Goal: Task Accomplishment & Management: Complete application form

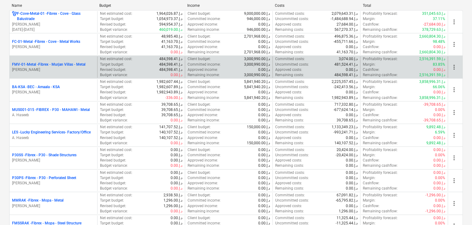
scroll to position [123, 0]
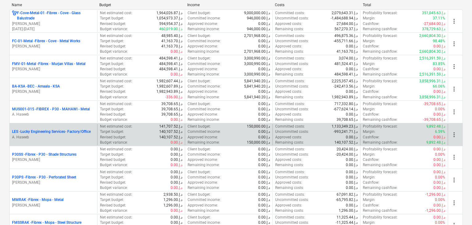
click at [60, 134] on p "LES - Lucky Engineering Services- Factory/Office" at bounding box center [51, 131] width 79 height 5
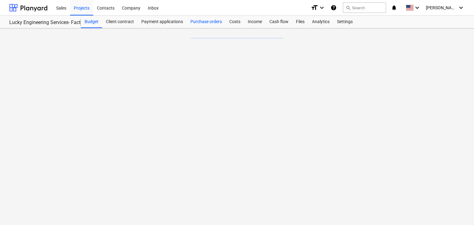
click at [197, 23] on div "Purchase orders" at bounding box center [206, 22] width 39 height 12
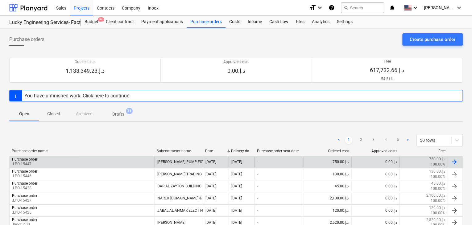
click at [49, 163] on div "Purchase order .LPO-15447" at bounding box center [82, 162] width 145 height 10
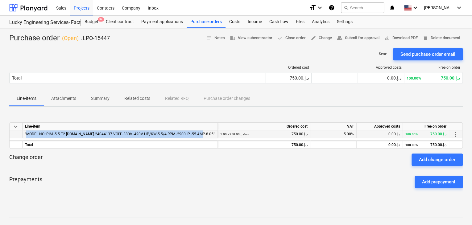
drag, startPoint x: 202, startPoint y: 134, endPoint x: 25, endPoint y: 134, distance: 177.7
click at [25, 134] on div ""MODEL NO :PIM -5.5 T2 [DOMAIN_NAME] 24044137 VOLT -380V -420V HP/KW-5.5/4 RPM …" at bounding box center [120, 135] width 195 height 8
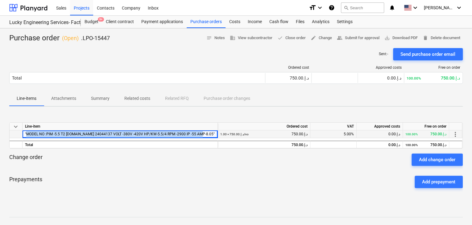
copy span ""MODEL NO :PIM -5.5 T2 [DOMAIN_NAME] 24044137 VOLT -380V -420V HP/KW-5.5/4 RPM …"
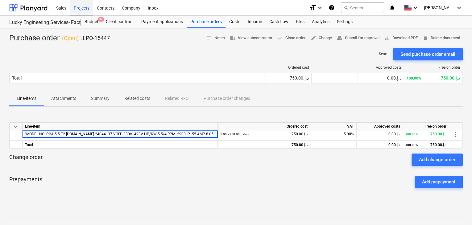
drag, startPoint x: 112, startPoint y: 139, endPoint x: 78, endPoint y: 10, distance: 133.4
click at [80, 4] on div "Projects" at bounding box center [81, 8] width 23 height 16
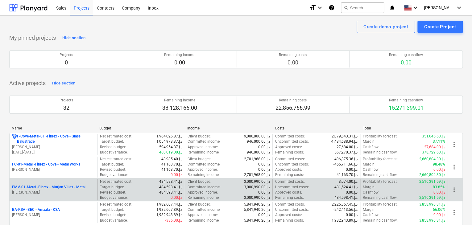
scroll to position [62, 0]
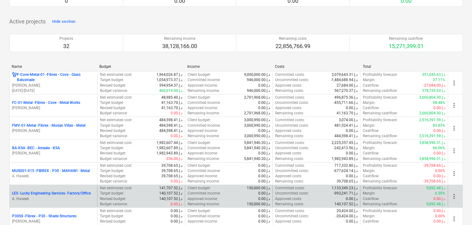
click at [30, 199] on p "A. Haseeb" at bounding box center [53, 199] width 83 height 5
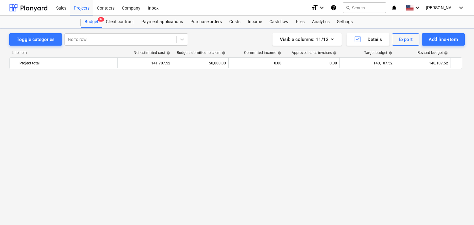
scroll to position [14755, 0]
click at [52, 197] on div "bar_chart warning GRINDING DISC 4.5 edit 0.00 0.00 @ 0.00 edit 0.00 0.00 @ 0.00…" at bounding box center [236, 136] width 455 height 128
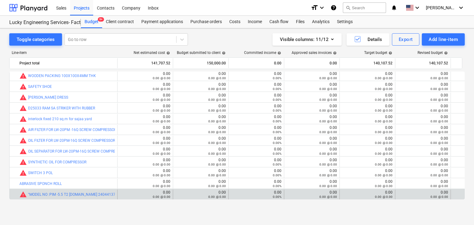
click at [55, 190] on div "bar_chart warning "MODEL NO :PIM -5.5 T2 [DOMAIN_NAME] 24044137 VOLT -380V -420…" at bounding box center [66, 195] width 95 height 10
click at [51, 193] on link ""MODEL NO :PIM -5.5 T2 [DOMAIN_NAME] 24044137 VOLT -380V -420V HP/KW-5.5/4 RPM …" at bounding box center [123, 195] width 190 height 4
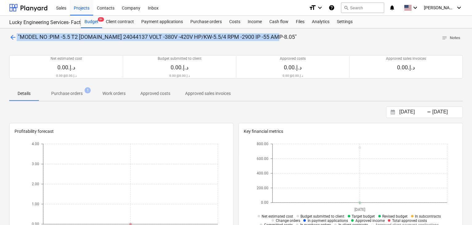
drag, startPoint x: 275, startPoint y: 36, endPoint x: 16, endPoint y: 39, distance: 258.6
click at [16, 39] on div "arrow_back "MODEL NO :PIM -5.5 T2 [DOMAIN_NAME] 24044137 VOLT -380V -420V HP/KW…" at bounding box center [236, 38] width 454 height 10
copy p ""MODEL NO :PIM -5.5 T2 [DOMAIN_NAME] 24044137 VOLT -380V -420V HP/KW-5.5/4 RPM …"
click at [86, 10] on div "Projects" at bounding box center [81, 8] width 23 height 16
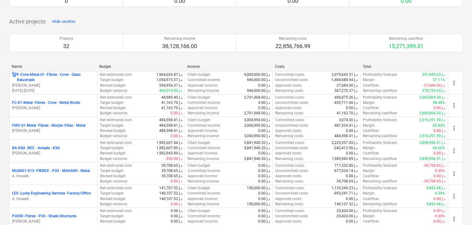
scroll to position [93, 0]
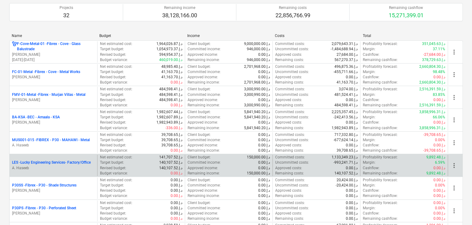
click at [32, 169] on p "A. Haseeb" at bounding box center [53, 168] width 83 height 5
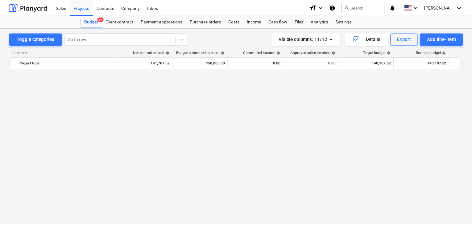
scroll to position [14755, 0]
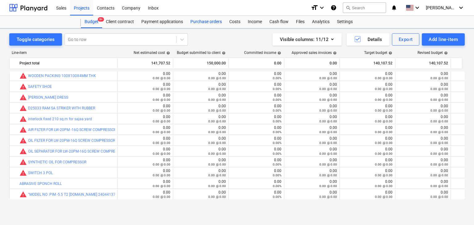
click at [209, 25] on div "Purchase orders" at bounding box center [206, 22] width 39 height 12
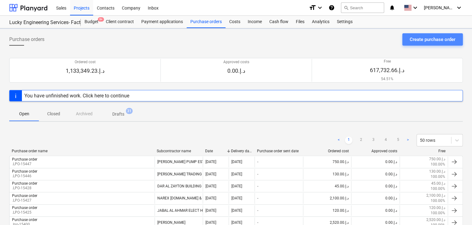
click at [417, 40] on div "Create purchase order" at bounding box center [433, 39] width 46 height 8
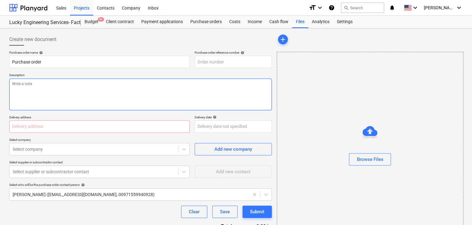
click at [223, 87] on textarea at bounding box center [140, 95] width 263 height 32
type textarea "x"
type input "LES-PO-513"
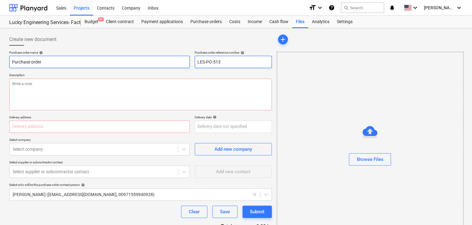
drag, startPoint x: 230, startPoint y: 62, endPoint x: 181, endPoint y: 62, distance: 48.8
click at [181, 62] on div "Purchase order name help Purchase order Purchase order reference number help LE…" at bounding box center [140, 60] width 263 height 18
type textarea "x"
type input "."
type textarea "x"
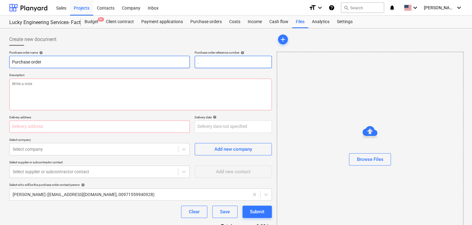
type input ".L"
type textarea "x"
type input ".LP"
type textarea "x"
type input ".LPO"
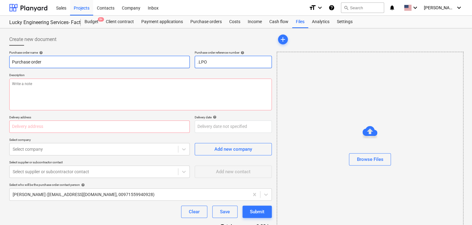
type textarea "x"
type input ".LPO-"
type textarea "x"
type input ".LPO-1"
type textarea "x"
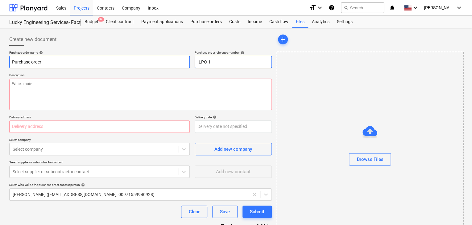
type input ".LPO-15"
type textarea "x"
type input ".LPO-153"
type textarea "x"
type input ".LPO-1538"
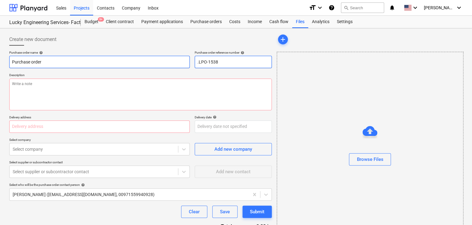
type textarea "x"
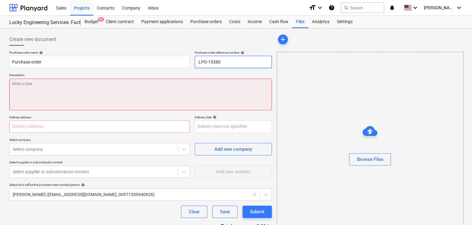
type input ".LPO-15380"
click at [78, 92] on textarea at bounding box center [140, 95] width 263 height 32
type textarea "x"
type textarea "3"
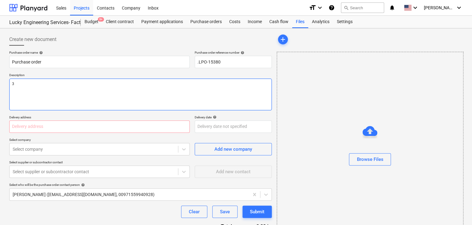
type textarea "x"
type textarea "31"
type textarea "x"
type textarea "31/"
type textarea "x"
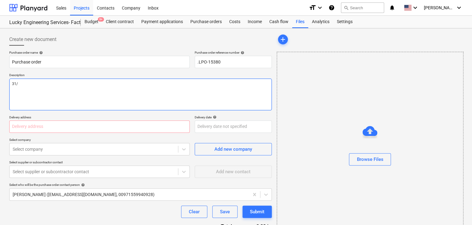
type textarea "31/A"
type textarea "x"
type textarea "31/AU"
type textarea "x"
type textarea "31/AUG"
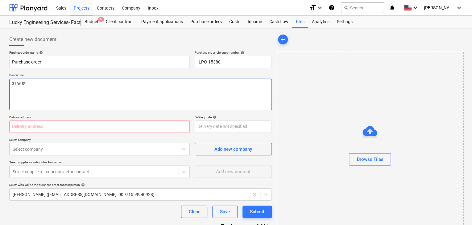
type textarea "x"
type textarea "31/AUG/"
type textarea "x"
type textarea "31/[DATE]"
type textarea "x"
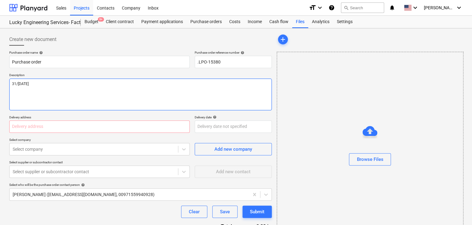
type textarea "[DATE]"
type textarea "x"
type textarea "[DATE]"
type textarea "x"
type textarea "[DATE]"
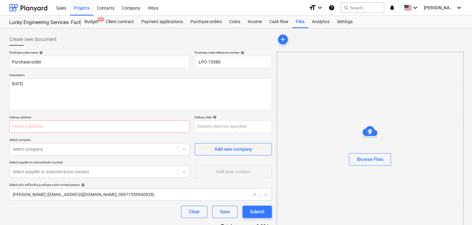
click at [51, 133] on div "Purchase order name help Purchase order Purchase order reference number help .L…" at bounding box center [140, 152] width 263 height 202
click at [47, 125] on input "text" at bounding box center [99, 127] width 181 height 12
type textarea "x"
type input "L"
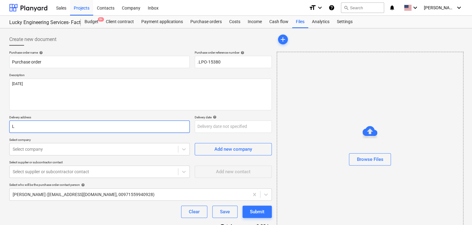
type textarea "x"
type input "LU"
type textarea "x"
type input "LUC"
type textarea "x"
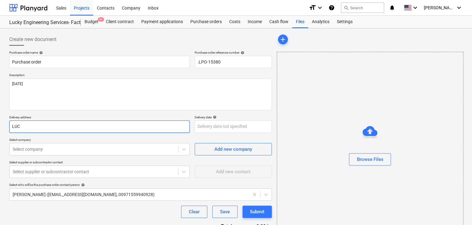
type input "LUCK"
type textarea "x"
type input "LUCKY"
type textarea "x"
type input "LUCKY N"
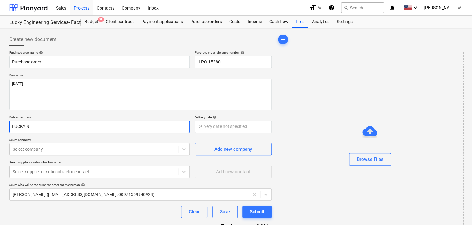
type textarea "x"
type input "LUCKY NE"
type textarea "x"
type input "LUCKY NEG"
type textarea "x"
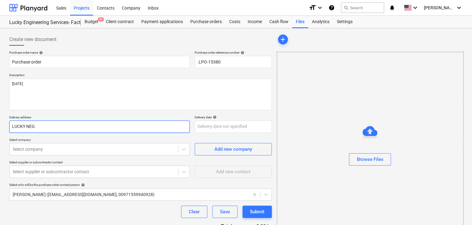
type input "LUCKY [PERSON_NAME]"
type textarea "x"
type input "LUCKY NEGIN"
type textarea "x"
type input "LUCKY NEGINE"
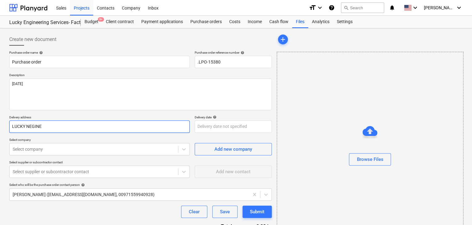
type textarea "x"
type input "LUCKY NEGINEE"
type textarea "x"
type input "LUCKY NEGINEER"
type textarea "x"
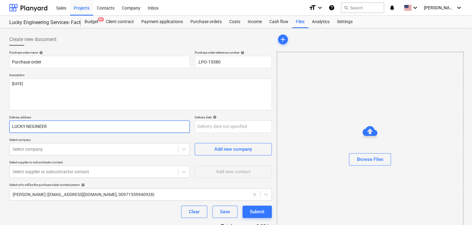
type input "LUCKY NEGINEERI"
type textarea "x"
type input "LUCKY NEGINEERIN"
type textarea "x"
type input "LUCKY NEGINEERING"
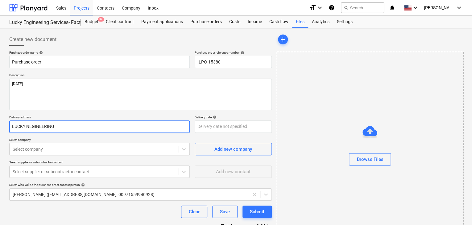
type textarea "x"
type input "LUCKY NEGINEERING"
type textarea "x"
type input "LUCKY NEGINEERING S"
type textarea "x"
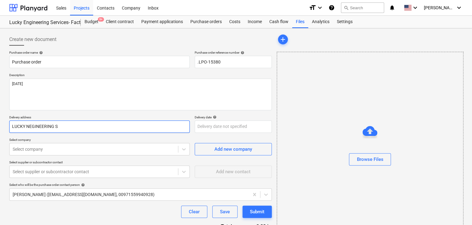
type input "LUCKY NEGINEERING SE"
type textarea "x"
type input "LUCKY NEGINEERING SER"
type textarea "x"
type input "LUCKY NEGINEERING SERV"
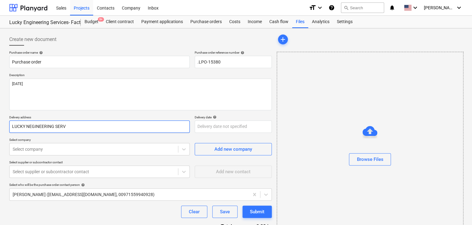
type textarea "x"
type input "LUCKY NEGINEERING SERVI"
type textarea "x"
type input "LUCKY NEGINEERING SERVIC"
type textarea "x"
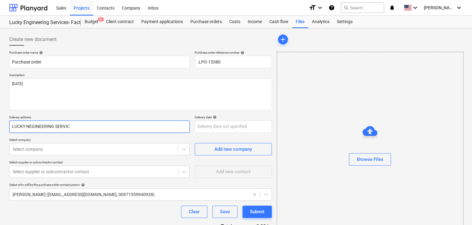
type input "LUCKY NEGINEERING SERVICE"
type textarea "x"
type input "LUCKY NEGINEERING SERVICES"
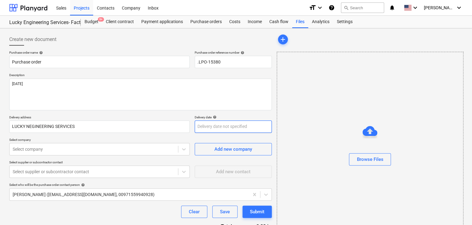
click at [199, 128] on body "Sales Projects Contacts Company Inbox format_size keyboard_arrow_down help sear…" at bounding box center [236, 112] width 472 height 225
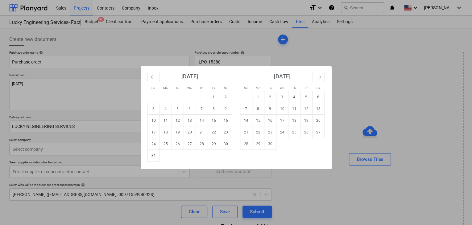
click at [160, 154] on td "Calendar" at bounding box center [166, 156] width 12 height 12
click at [154, 156] on td "31" at bounding box center [153, 156] width 12 height 12
type textarea "x"
type input "[DATE]"
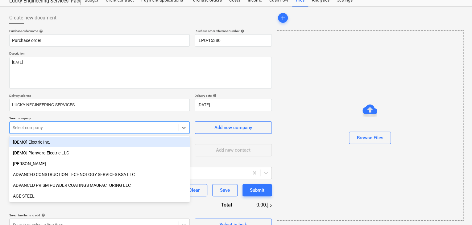
click at [83, 148] on body "Sales Projects Contacts Company Inbox format_size keyboard_arrow_down help sear…" at bounding box center [236, 90] width 472 height 225
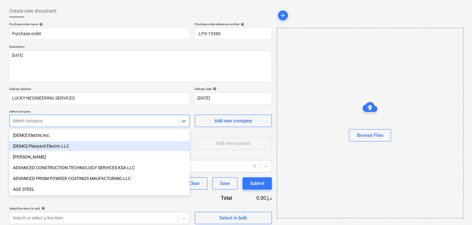
scroll to position [29, 0]
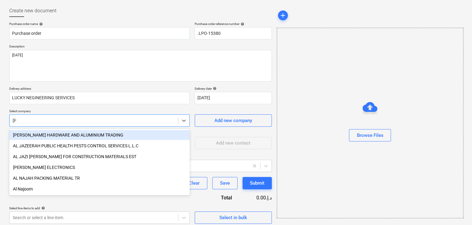
type input "JAB"
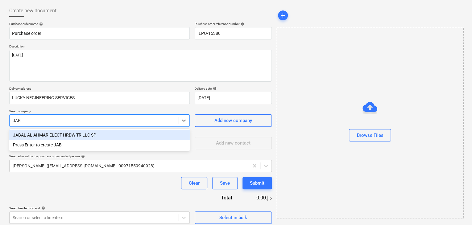
click at [94, 135] on div "JABAL AL AHMAR ELECT HRDW TR LLC SP" at bounding box center [99, 135] width 181 height 10
type textarea "x"
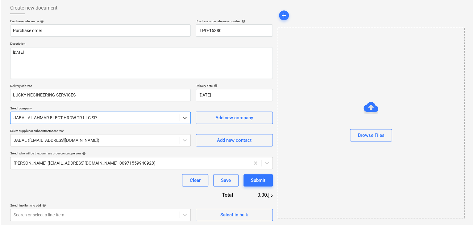
scroll to position [32, 0]
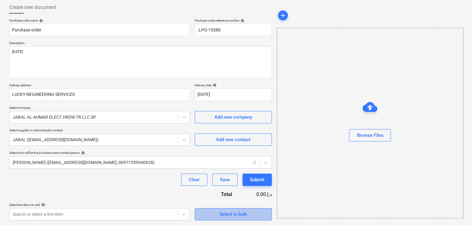
click at [214, 210] on span "Select in bulk" at bounding box center [233, 214] width 62 height 8
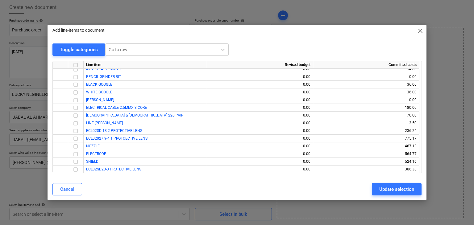
scroll to position [11058, 0]
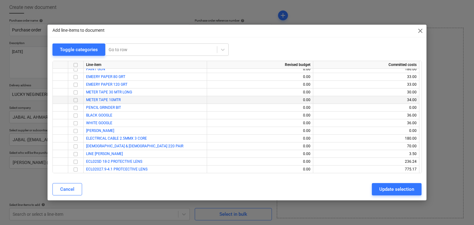
type textarea "x"
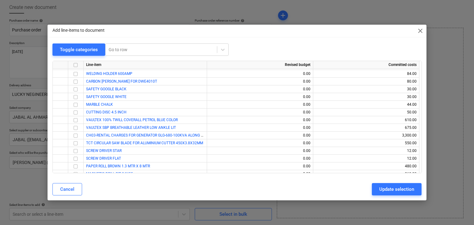
scroll to position [11830, 0]
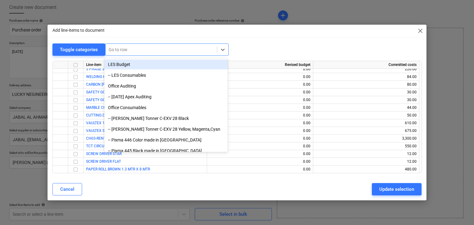
click at [124, 48] on div at bounding box center [161, 50] width 105 height 6
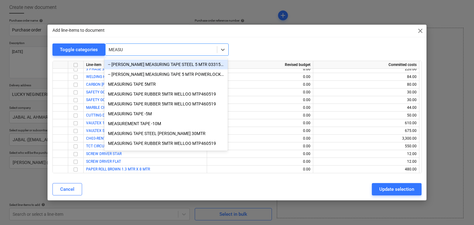
type input "MEASUR"
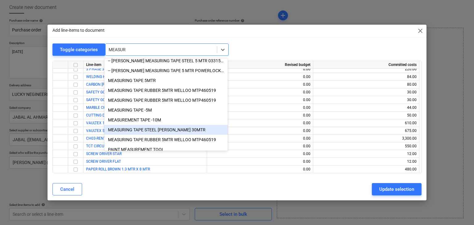
scroll to position [11, 0]
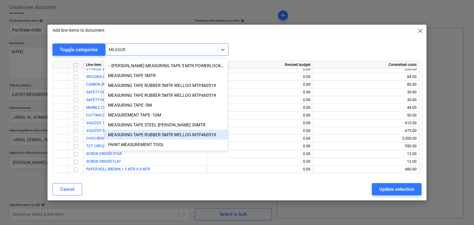
click at [184, 134] on div "MEASURING TAPE RUBBER 5MTR WELLOO MTP460519" at bounding box center [165, 135] width 123 height 10
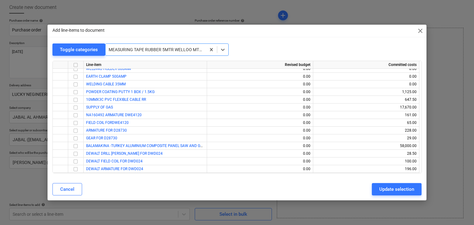
scroll to position [7444, 0]
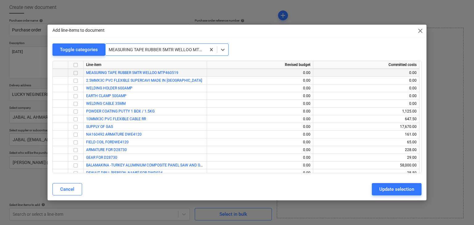
click at [75, 73] on input "checkbox" at bounding box center [75, 72] width 7 height 7
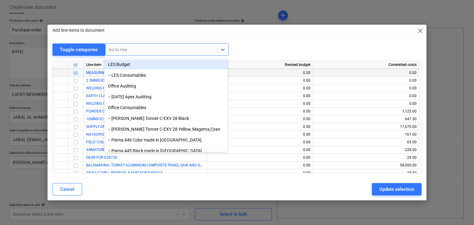
click at [133, 52] on div at bounding box center [161, 50] width 105 height 6
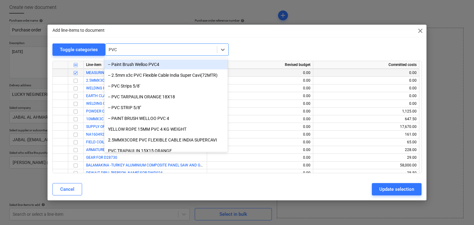
type input "PVC S"
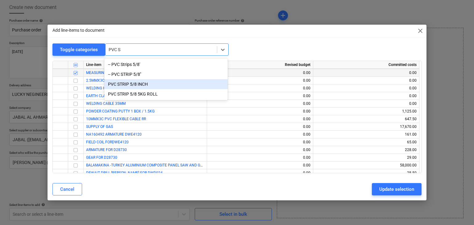
click at [139, 85] on div "PVC STRIP 5/8 INCH" at bounding box center [165, 84] width 123 height 10
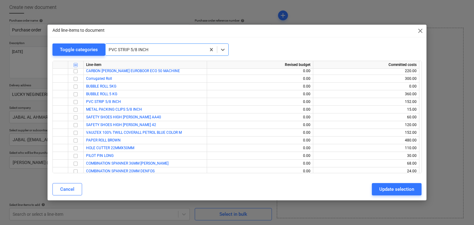
scroll to position [10391, 0]
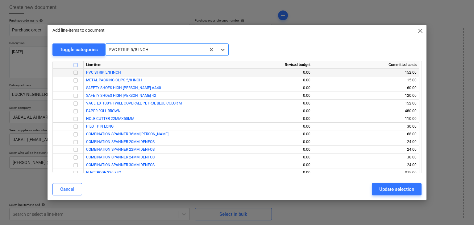
click at [76, 73] on input "checkbox" at bounding box center [75, 72] width 7 height 7
click at [131, 50] on div at bounding box center [161, 50] width 105 height 6
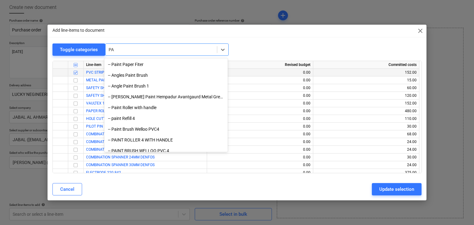
type input "P"
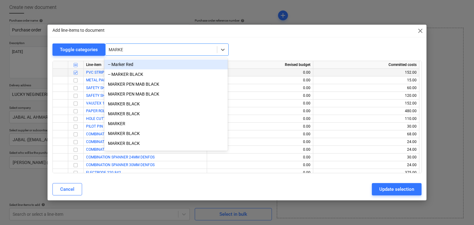
type input "MARKER"
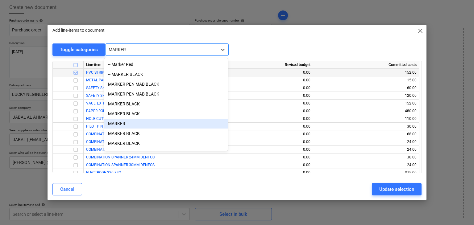
click at [117, 123] on div "MARKER" at bounding box center [165, 124] width 123 height 10
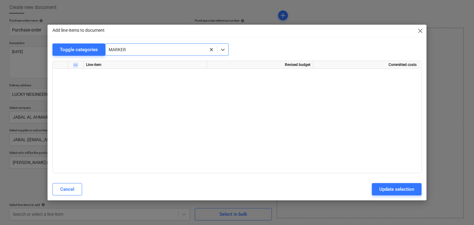
scroll to position [3981, 0]
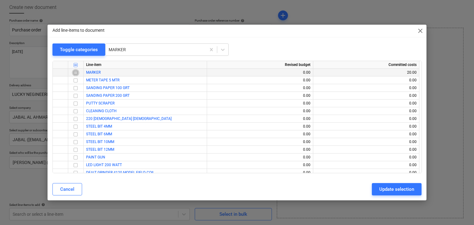
click at [73, 73] on input "checkbox" at bounding box center [75, 72] width 7 height 7
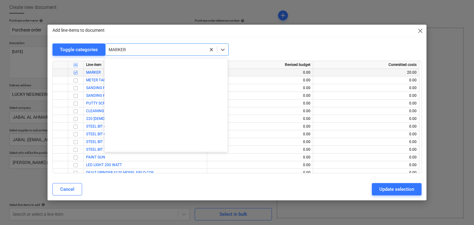
click at [133, 53] on div "MARKER" at bounding box center [156, 49] width 100 height 9
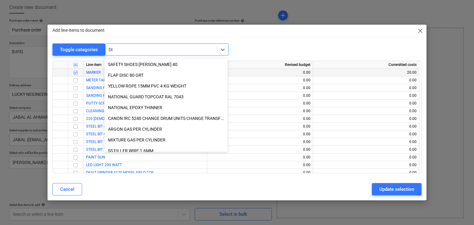
scroll to position [3925, 0]
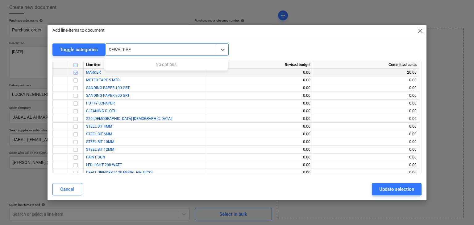
type input "DEWALT A"
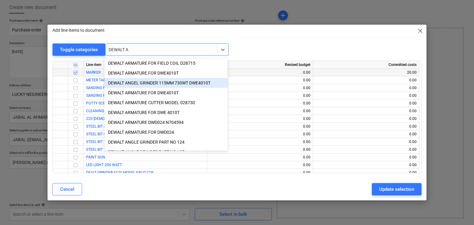
scroll to position [92, 0]
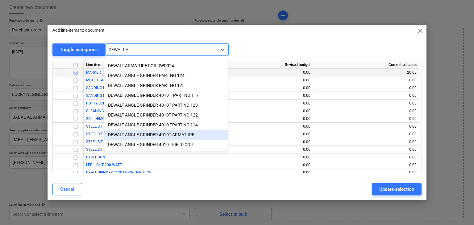
click at [166, 137] on div "DEWALT ANGLE GRINDER 4010T ARMATURE" at bounding box center [165, 135] width 123 height 10
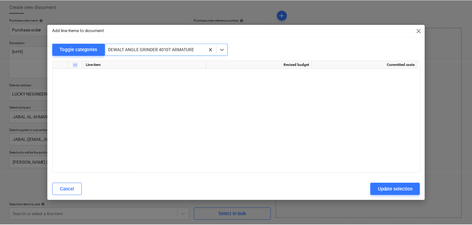
scroll to position [10607, 0]
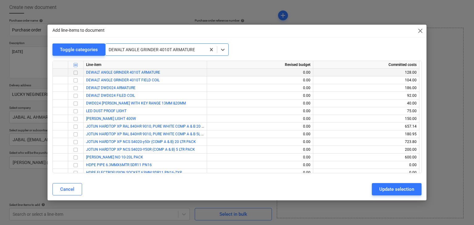
click at [75, 72] on input "checkbox" at bounding box center [75, 72] width 7 height 7
click at [385, 187] on div "Update selection" at bounding box center [396, 189] width 35 height 8
type textarea "x"
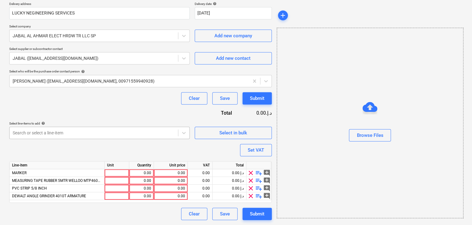
scroll to position [123, 0]
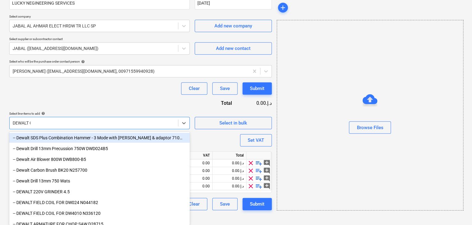
scroll to position [122, 0]
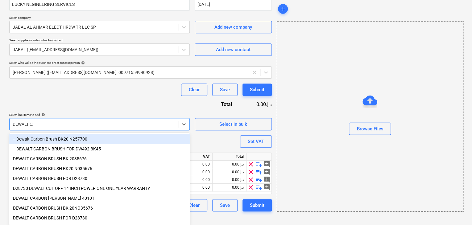
type input "DEWALT CAR"
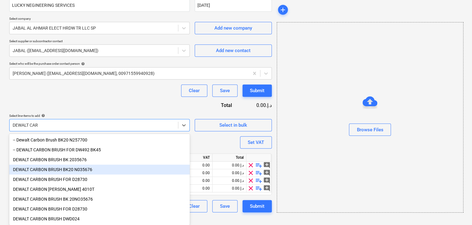
click at [71, 167] on div "DEWALT CARBON BRUSH BK20 N035676" at bounding box center [99, 170] width 181 height 10
type textarea "x"
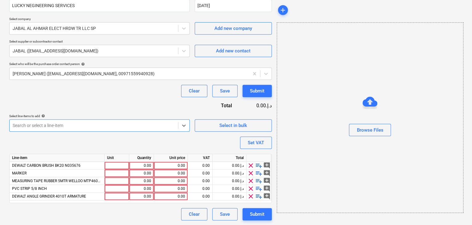
scroll to position [123, 0]
click at [31, 125] on div at bounding box center [94, 125] width 162 height 6
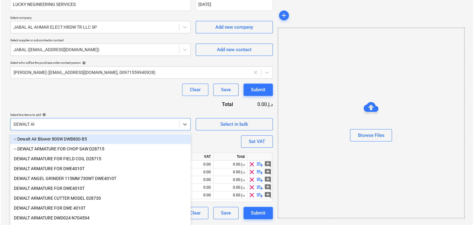
scroll to position [121, 0]
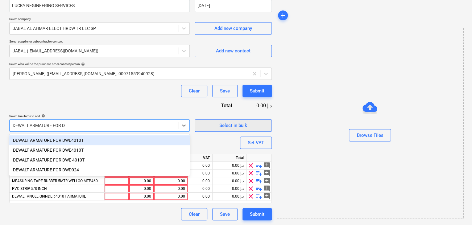
type input "DEWALT ARMATURE FOR D"
type textarea "x"
click at [219, 120] on button "Select in bulk" at bounding box center [233, 125] width 77 height 12
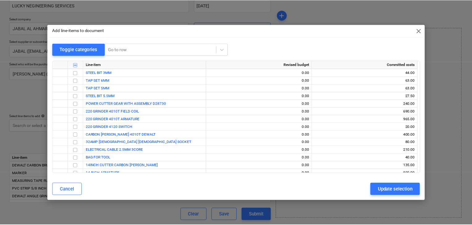
scroll to position [9157, 0]
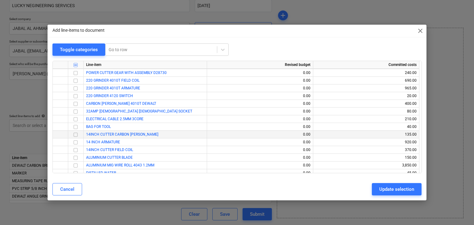
click at [78, 136] on input "checkbox" at bounding box center [75, 134] width 7 height 7
click at [76, 141] on input "checkbox" at bounding box center [75, 142] width 7 height 7
click at [393, 192] on div "Update selection" at bounding box center [396, 189] width 35 height 8
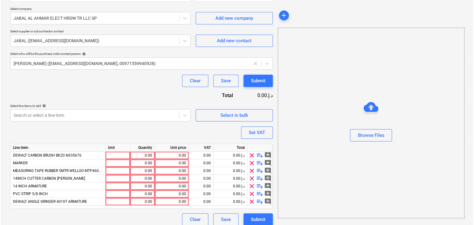
scroll to position [137, 0]
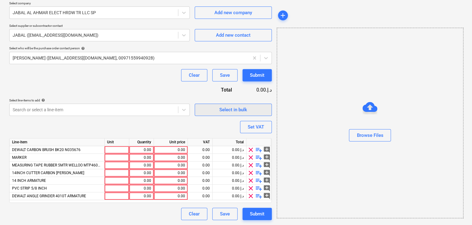
click at [214, 110] on span "Select in bulk" at bounding box center [233, 110] width 62 height 8
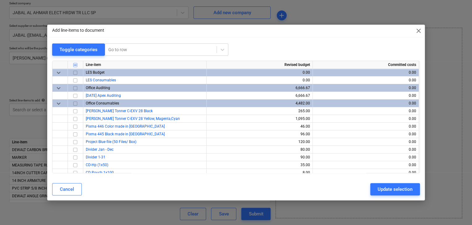
type textarea "x"
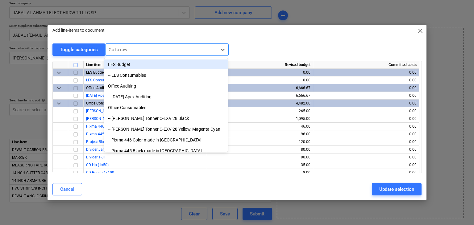
click at [126, 48] on div at bounding box center [161, 50] width 105 height 6
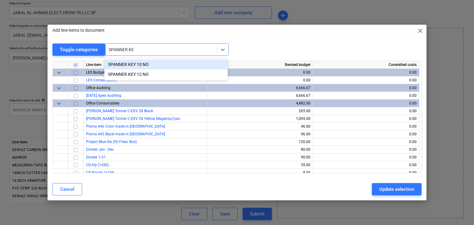
type input "SPANNER KEY"
click at [143, 62] on div "SPANNER KEY 10 NO" at bounding box center [165, 65] width 123 height 10
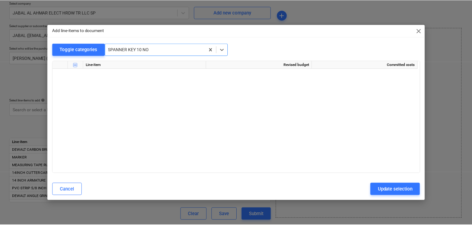
scroll to position [11595, 0]
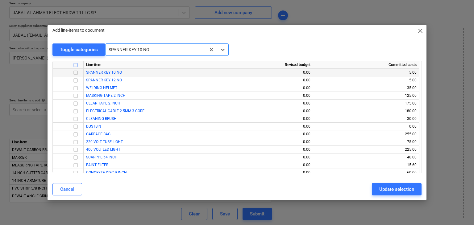
click at [77, 71] on input "checkbox" at bounding box center [75, 72] width 7 height 7
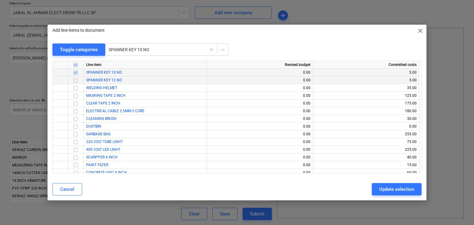
click at [75, 82] on input "checkbox" at bounding box center [75, 80] width 7 height 7
click at [74, 164] on input "checkbox" at bounding box center [75, 165] width 7 height 7
drag, startPoint x: 382, startPoint y: 196, endPoint x: 353, endPoint y: 190, distance: 29.7
click at [382, 196] on div "Cancel Update selection" at bounding box center [237, 189] width 377 height 17
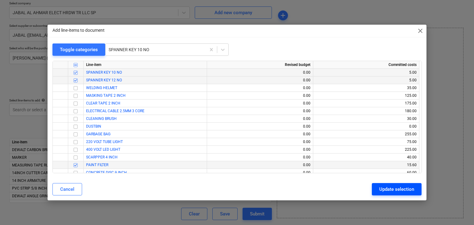
drag, startPoint x: 393, startPoint y: 191, endPoint x: 321, endPoint y: 173, distance: 74.6
click at [393, 190] on div "Update selection" at bounding box center [396, 189] width 35 height 8
type textarea "x"
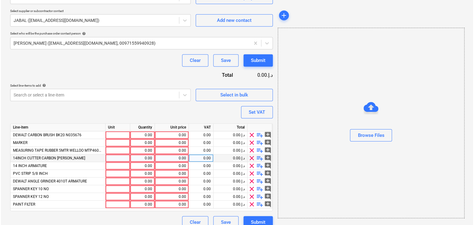
scroll to position [160, 0]
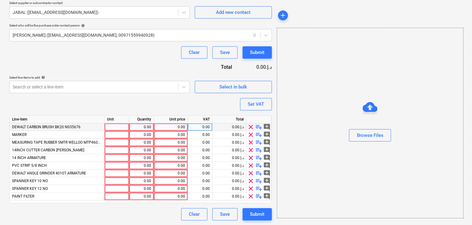
click at [110, 124] on div at bounding box center [117, 127] width 25 height 8
type input "PAIR"
type textarea "x"
type input "NOS"
type textarea "x"
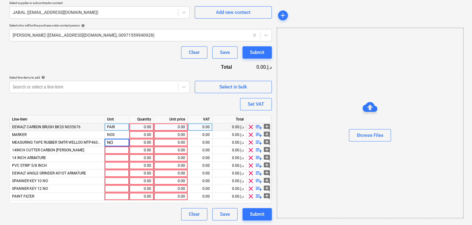
type input "NOS"
type textarea "x"
type input "PAIR"
type textarea "x"
type input "NOS"
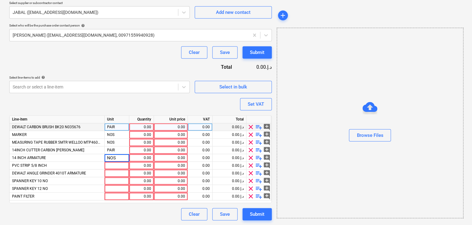
type textarea "x"
type input "ROLL"
type textarea "x"
type input "NOS"
type textarea "x"
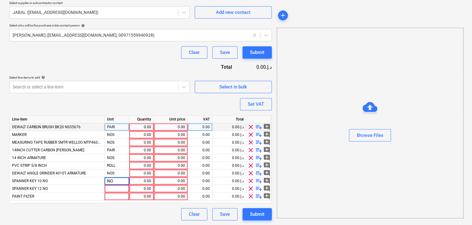
type input "NOS"
type textarea "x"
type input "NOS"
type textarea "x"
type input "NOS"
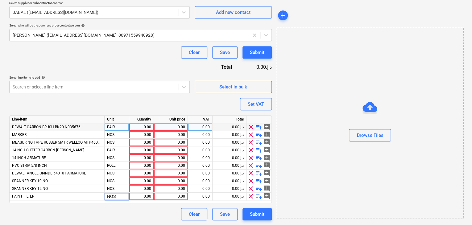
type textarea "x"
click at [145, 127] on div "0.00" at bounding box center [141, 127] width 19 height 8
type input "20"
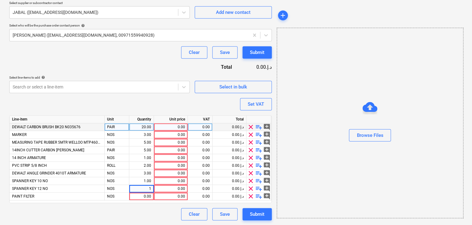
type textarea "x"
type input "20"
type textarea "x"
click at [172, 128] on div "0.00" at bounding box center [170, 127] width 29 height 8
type input "5"
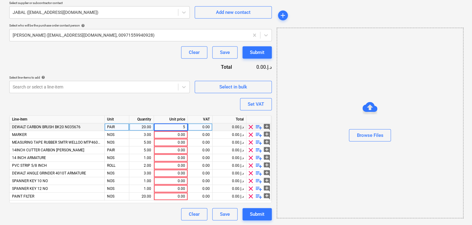
type textarea "x"
type input "38"
type textarea "x"
type input "230"
type textarea "x"
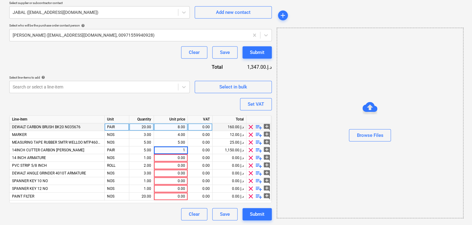
type input "15"
type textarea "x"
type input "230"
type textarea "x"
type input "38"
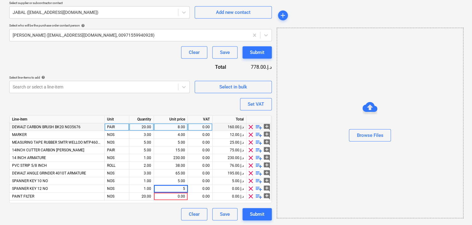
type textarea "x"
type input "0.65"
type textarea "x"
click at [287, 86] on div "Browse Files" at bounding box center [370, 123] width 187 height 191
click at [105, 89] on div at bounding box center [94, 87] width 162 height 6
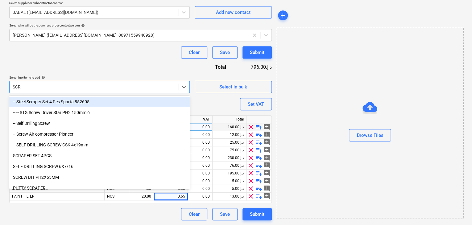
type input "SCRA"
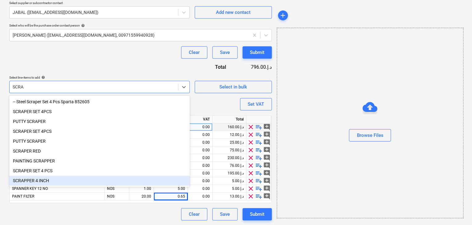
click at [66, 181] on div "SCRAPPER 4 INCH" at bounding box center [99, 181] width 181 height 10
type textarea "x"
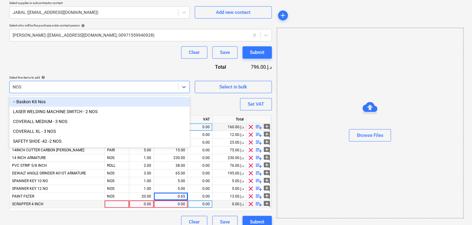
type input "NOS"
type textarea "x"
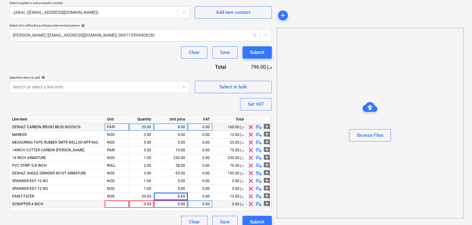
click at [117, 204] on div at bounding box center [117, 205] width 25 height 8
type input "NOS"
type textarea "x"
click at [139, 205] on div "0.00" at bounding box center [141, 205] width 19 height 8
type input "10"
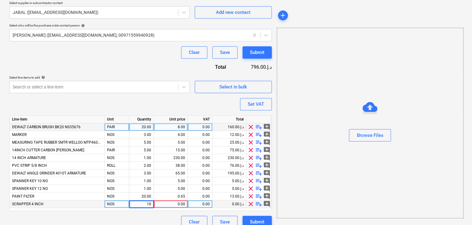
type textarea "x"
click at [175, 207] on div "0.00" at bounding box center [170, 205] width 29 height 8
type input "4"
type textarea "x"
click at [295, 161] on div "Browse Files" at bounding box center [370, 123] width 187 height 191
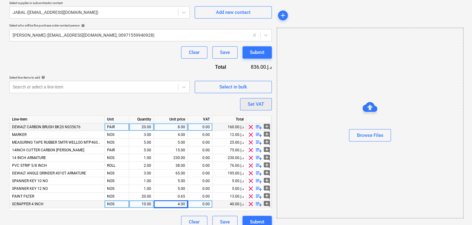
click at [258, 100] on div "Set VAT" at bounding box center [256, 104] width 16 height 8
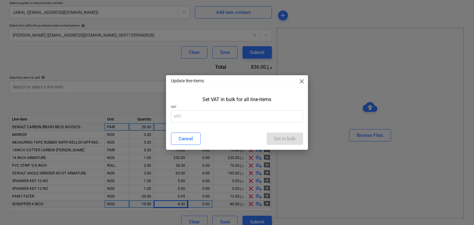
drag, startPoint x: 199, startPoint y: 107, endPoint x: 193, endPoint y: 114, distance: 9.6
click at [199, 107] on p "VAT" at bounding box center [237, 107] width 132 height 5
click at [192, 114] on input "text" at bounding box center [237, 116] width 132 height 12
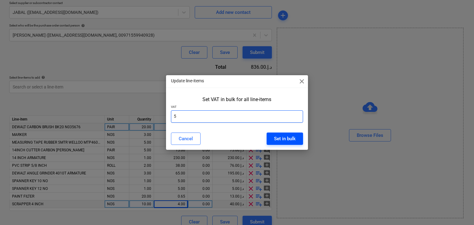
type input "5"
click at [294, 141] on div "Set in bulk" at bounding box center [285, 139] width 22 height 8
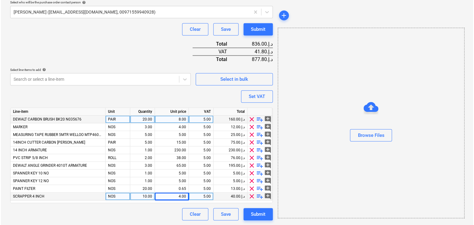
scroll to position [183, 0]
click at [259, 214] on div "Submit" at bounding box center [257, 214] width 15 height 8
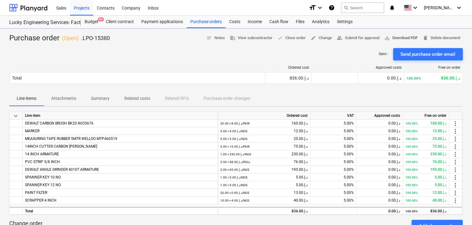
click at [403, 38] on span "save_alt Download PDF" at bounding box center [400, 38] width 33 height 7
click at [190, 21] on div "Purchase orders" at bounding box center [206, 22] width 39 height 12
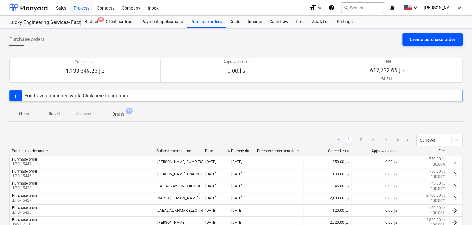
click at [408, 39] on button "Create purchase order" at bounding box center [432, 39] width 60 height 12
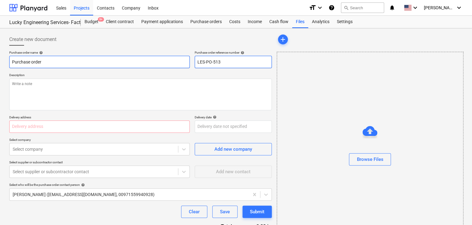
drag, startPoint x: 233, startPoint y: 60, endPoint x: 180, endPoint y: 58, distance: 53.1
click at [180, 58] on div "Purchase order name help Purchase order Purchase order reference number help LE…" at bounding box center [140, 60] width 263 height 18
type textarea "x"
type input "."
type textarea "x"
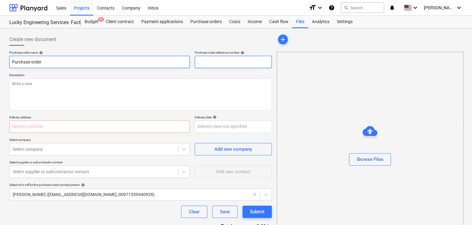
type input ".L"
type textarea "x"
type input ".LP"
type textarea "x"
type input ".LPO"
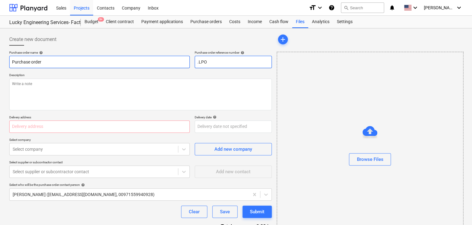
type textarea "x"
type input ".LPO-"
type textarea "x"
type input ".LPO-1"
type textarea "x"
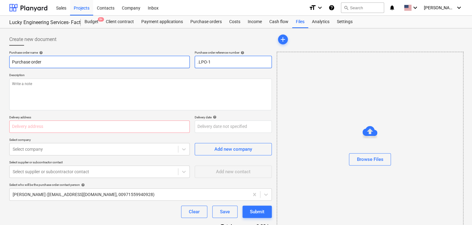
type input ".LPO-15"
type textarea "x"
type input ".LPO-153"
type textarea "x"
type input ".LPO-1537"
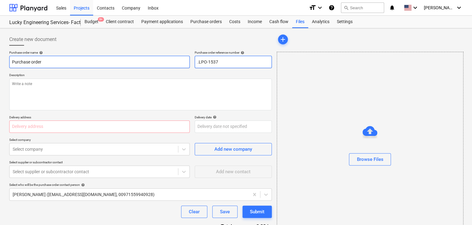
type textarea "x"
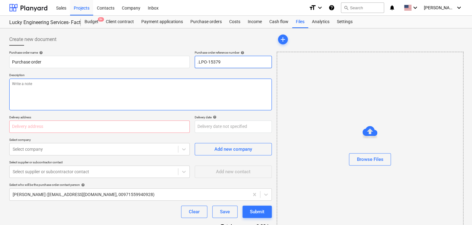
type input ".LPO-15379"
click at [67, 90] on textarea at bounding box center [140, 95] width 263 height 32
type textarea "x"
type textarea "3"
type textarea "x"
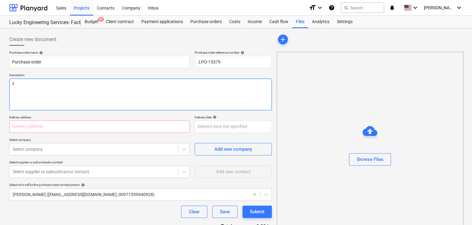
type textarea "31"
type textarea "x"
type textarea "31/"
type textarea "x"
type textarea "31/A"
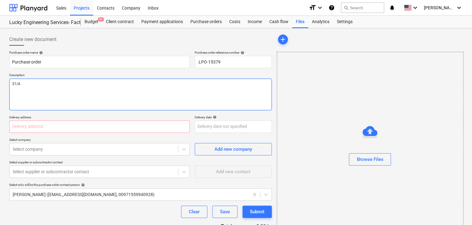
type textarea "x"
type textarea "31/AU"
type textarea "x"
type textarea "31/AUG"
type textarea "x"
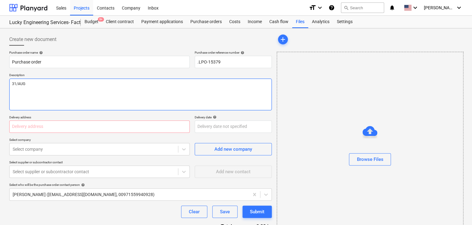
type textarea "31/AUG/"
click at [32, 124] on input "text" at bounding box center [99, 127] width 181 height 12
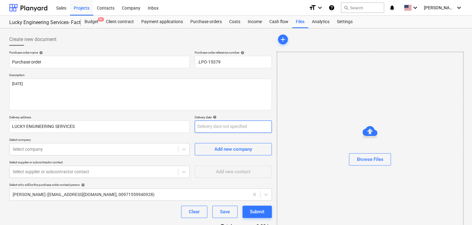
click at [196, 129] on body "Sales Projects Contacts Company Inbox format_size keyboard_arrow_down help sear…" at bounding box center [236, 112] width 472 height 225
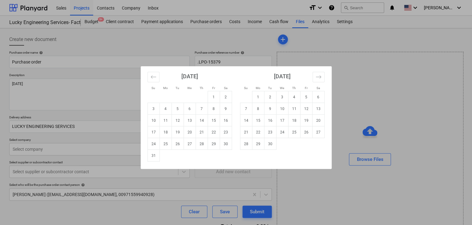
drag, startPoint x: 152, startPoint y: 160, endPoint x: 54, endPoint y: 161, distance: 98.4
click at [151, 159] on td "31" at bounding box center [153, 156] width 12 height 12
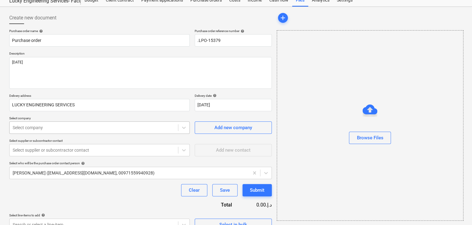
click at [48, 152] on body "Sales Projects Contacts Company Inbox format_size keyboard_arrow_down help sear…" at bounding box center [236, 90] width 472 height 225
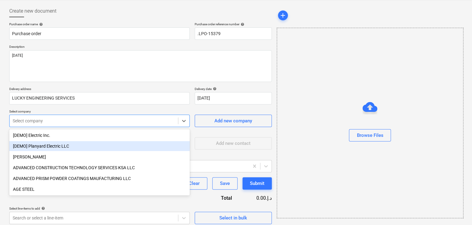
scroll to position [29, 0]
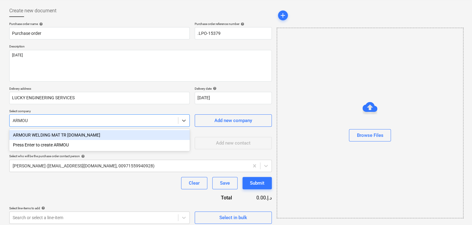
click at [55, 135] on div "ARMOUR WELDING MAT TR [DOMAIN_NAME]" at bounding box center [99, 135] width 181 height 10
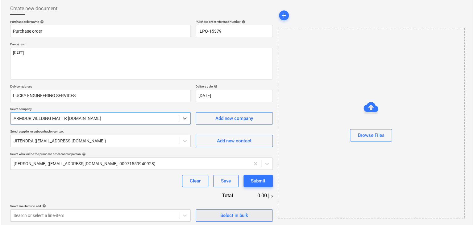
scroll to position [32, 0]
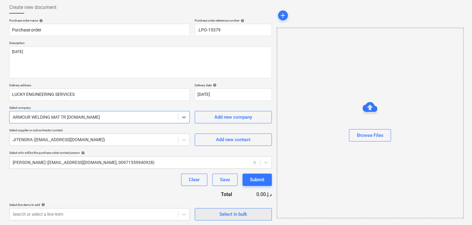
click at [219, 214] on span "Select in bulk" at bounding box center [233, 214] width 62 height 8
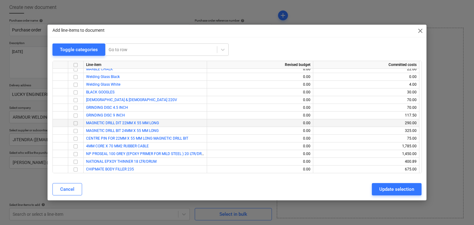
scroll to position [9916, 0]
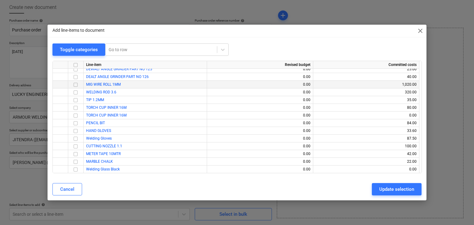
click at [76, 86] on input "checkbox" at bounding box center [75, 84] width 7 height 7
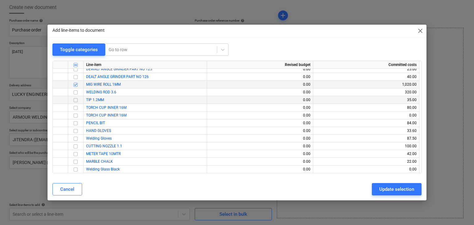
click at [77, 102] on input "checkbox" at bounding box center [75, 100] width 7 height 7
click at [77, 111] on input "checkbox" at bounding box center [75, 107] width 7 height 7
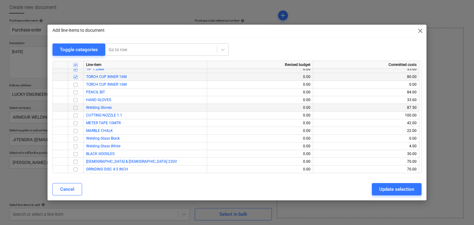
click at [74, 108] on input "checkbox" at bounding box center [75, 107] width 7 height 7
click at [77, 95] on input "checkbox" at bounding box center [75, 92] width 7 height 7
click at [78, 147] on input "checkbox" at bounding box center [75, 146] width 7 height 7
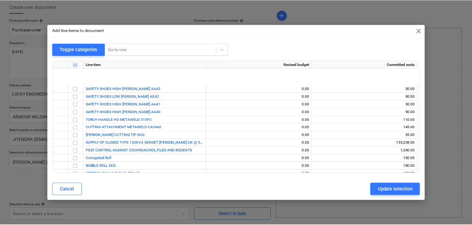
scroll to position [9608, 0]
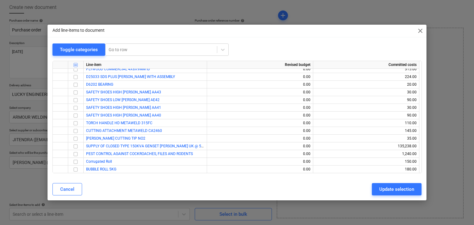
click at [423, 27] on div "Add line-items to document close" at bounding box center [237, 31] width 379 height 12
click at [416, 34] on div "Add line-items to document close" at bounding box center [237, 31] width 379 height 12
click at [422, 30] on span "close" at bounding box center [420, 30] width 7 height 7
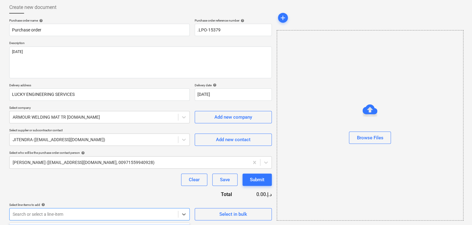
scroll to position [123, 0]
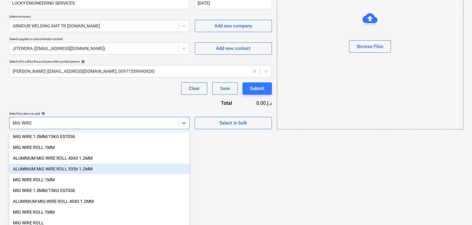
scroll to position [177, 0]
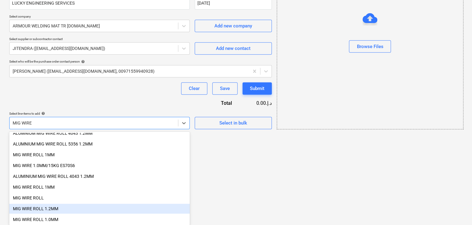
click at [54, 206] on div "MIG WIRE ROLL 1.2MM" at bounding box center [99, 209] width 181 height 10
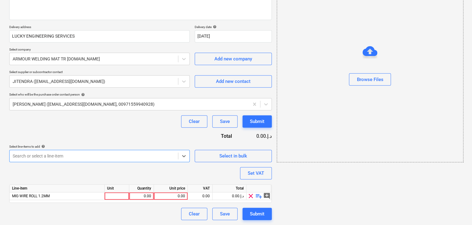
scroll to position [90, 0]
click at [45, 195] on span "MIG WIRE ROLL 1.2MM" at bounding box center [31, 196] width 38 height 4
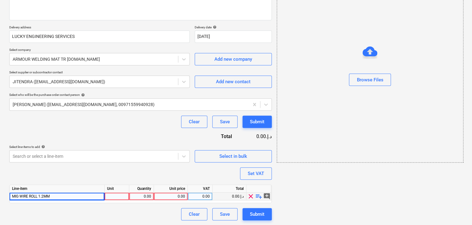
click at [44, 196] on span "MIG WIRE ROLL 1.2MM" at bounding box center [31, 196] width 38 height 4
click at [66, 197] on div "MIG WIRE ROLL 1.2MM" at bounding box center [57, 197] width 95 height 8
drag, startPoint x: 66, startPoint y: 196, endPoint x: 10, endPoint y: 195, distance: 55.9
click at [10, 195] on div "MIG WIRE ROLL 1.2MM" at bounding box center [57, 197] width 95 height 8
click at [249, 195] on span "clear" at bounding box center [250, 196] width 7 height 7
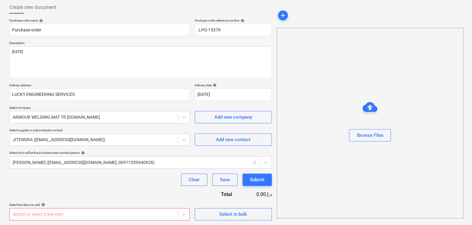
click at [36, 193] on body "Sales Projects Contacts Company Inbox format_size keyboard_arrow_down help sear…" at bounding box center [236, 80] width 472 height 225
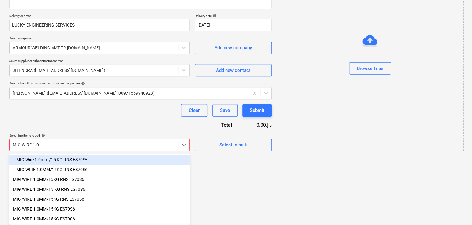
scroll to position [103, 0]
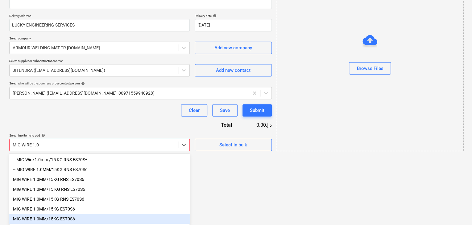
click at [44, 217] on div "MIG WIRE 1.0MM/15KG ES70S6" at bounding box center [99, 219] width 181 height 10
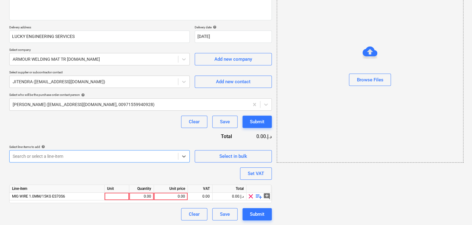
scroll to position [123, 0]
click at [38, 135] on body "Sales Projects Contacts Company Inbox format_size keyboard_arrow_down help sear…" at bounding box center [236, 22] width 472 height 225
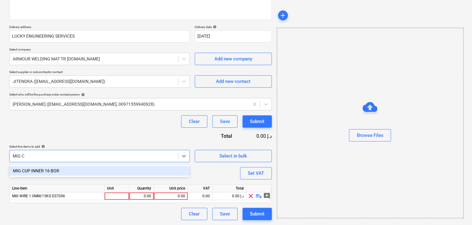
scroll to position [90, 0]
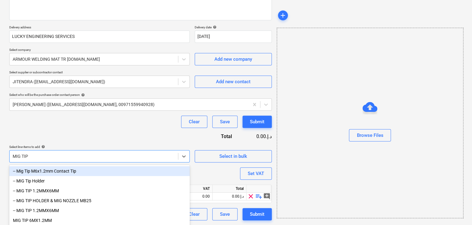
click at [41, 173] on div "-- Mig Tip M6x1.2mm Contact Tip" at bounding box center [99, 171] width 181 height 10
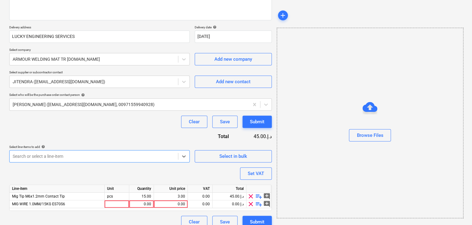
click at [33, 135] on body "Sales Projects Contacts Company Inbox format_size keyboard_arrow_down help sear…" at bounding box center [236, 22] width 472 height 225
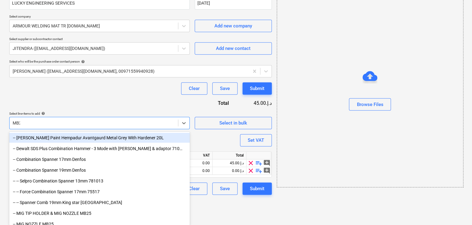
scroll to position [98, 0]
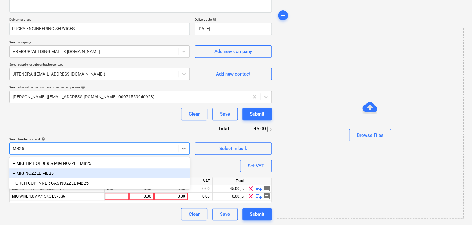
click at [34, 171] on div "-- MIG NOZZLE MB25" at bounding box center [99, 173] width 181 height 10
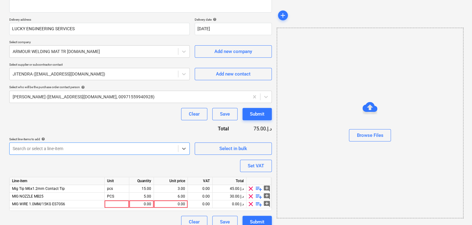
click at [32, 127] on body "Sales Projects Contacts Company Inbox format_size keyboard_arrow_down help sear…" at bounding box center [236, 14] width 472 height 225
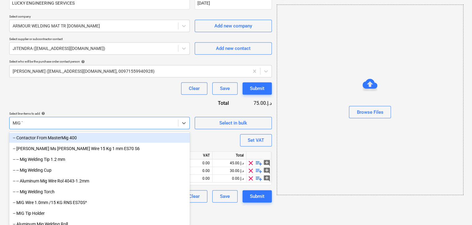
scroll to position [122, 0]
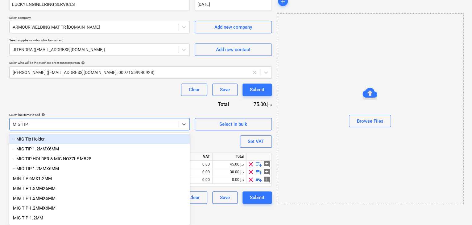
click at [40, 136] on div "-- MIG Tip Holder" at bounding box center [99, 139] width 181 height 10
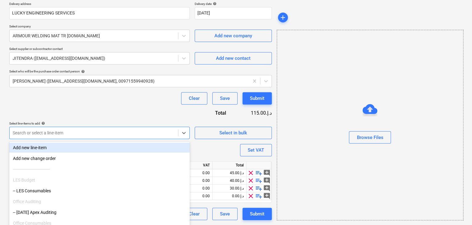
scroll to position [123, 0]
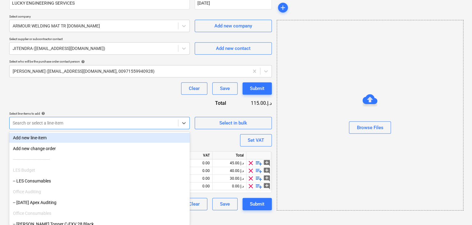
click at [38, 130] on div "Purchase order name help Purchase order Purchase order reference number help .L…" at bounding box center [140, 68] width 263 height 283
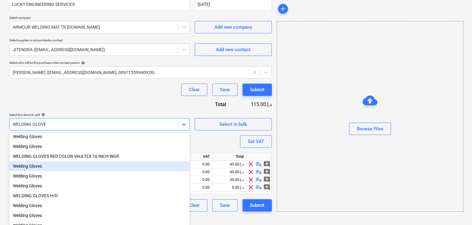
scroll to position [92, 0]
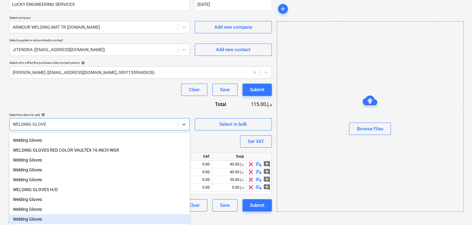
click at [38, 216] on div "Welding Gloves" at bounding box center [99, 219] width 181 height 10
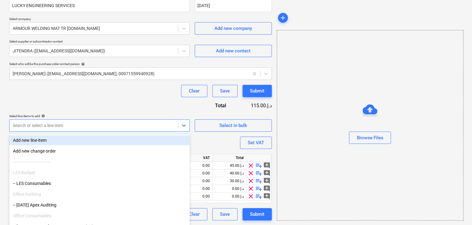
click at [29, 127] on div "Search or select a line-item" at bounding box center [99, 125] width 181 height 12
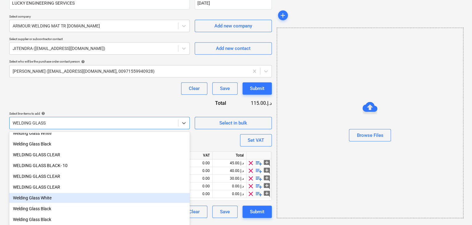
scroll to position [156, 0]
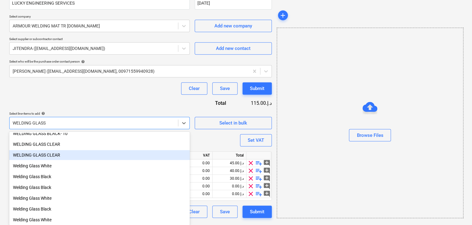
click at [50, 156] on div "WELDING GLASS CLEAR" at bounding box center [99, 155] width 181 height 10
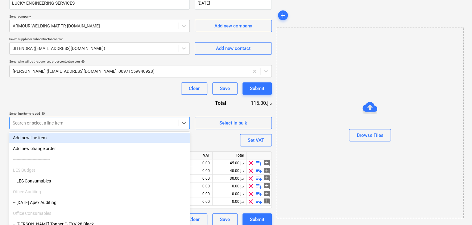
click at [37, 128] on div "Search or select a line-item" at bounding box center [99, 123] width 181 height 12
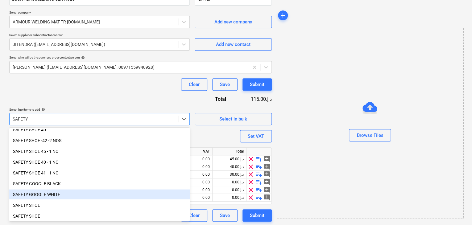
scroll to position [129, 0]
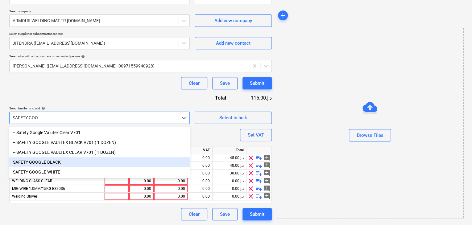
click at [55, 160] on div "SAFETY GOOGLE BLACK" at bounding box center [99, 162] width 181 height 10
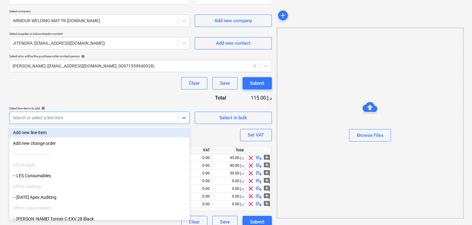
click at [38, 120] on div at bounding box center [94, 118] width 162 height 6
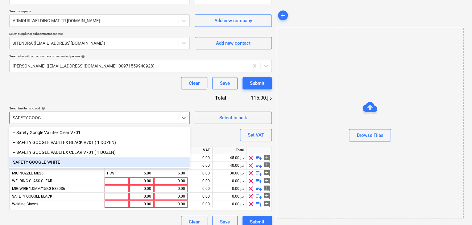
click at [42, 159] on div "SAFETY GOOGLE WHITE" at bounding box center [99, 162] width 181 height 10
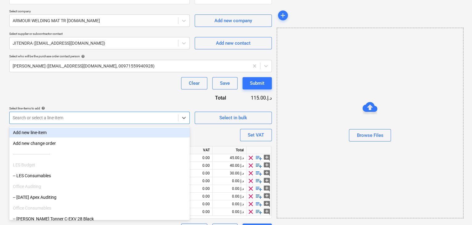
click at [29, 119] on div at bounding box center [94, 118] width 162 height 6
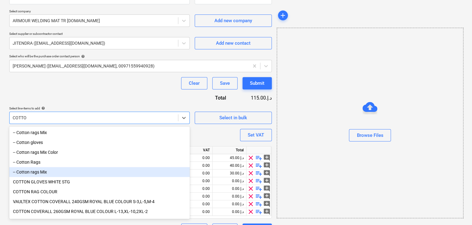
click at [42, 172] on div "-- Cotton rags Mix" at bounding box center [99, 172] width 181 height 10
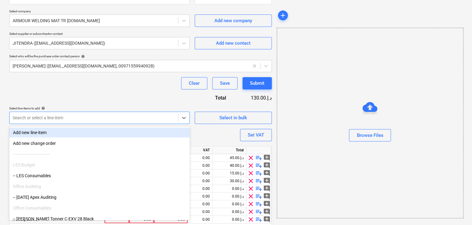
click at [31, 115] on div at bounding box center [94, 118] width 162 height 6
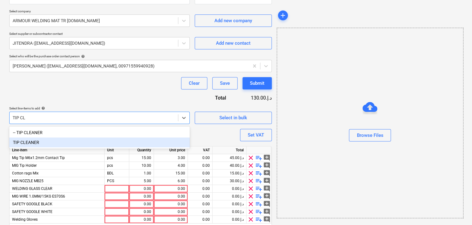
click at [22, 143] on div "TIP CLEANER" at bounding box center [99, 143] width 181 height 10
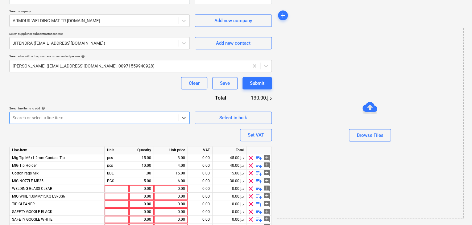
click at [19, 117] on div at bounding box center [94, 118] width 162 height 6
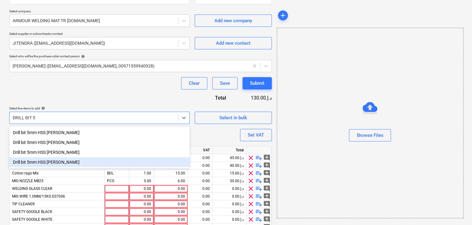
click at [29, 161] on div "Drill bit 5mm HSS [PERSON_NAME]" at bounding box center [99, 162] width 181 height 10
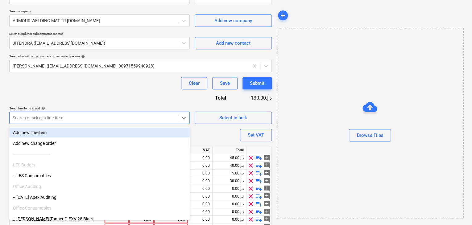
click at [36, 119] on div at bounding box center [94, 118] width 162 height 6
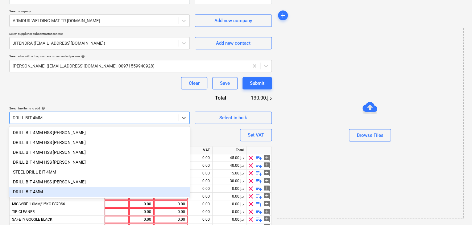
click at [47, 192] on div "DRILL BIT 4MM" at bounding box center [99, 192] width 181 height 10
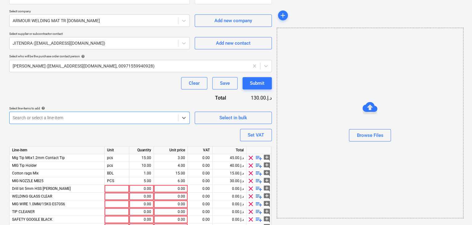
click at [31, 116] on div at bounding box center [94, 118] width 162 height 6
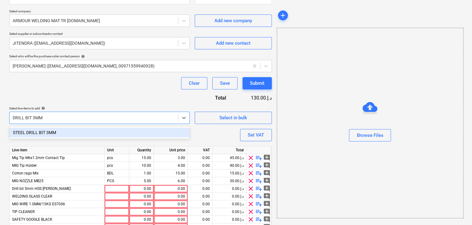
click at [46, 132] on div "STEEL DRILL BIT 3MM" at bounding box center [99, 133] width 181 height 10
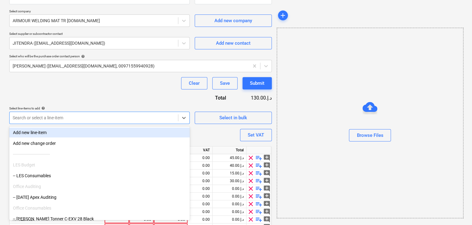
click at [28, 121] on div "Search or select a line-item" at bounding box center [94, 118] width 168 height 9
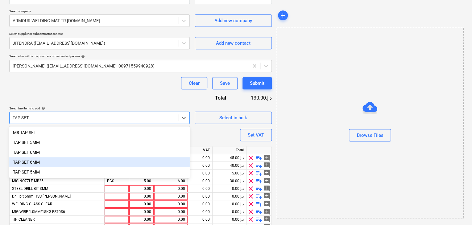
click at [28, 164] on div "TAP SET 6MM" at bounding box center [99, 162] width 181 height 10
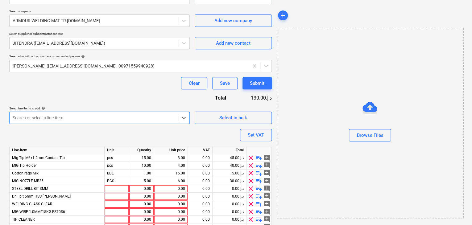
click at [28, 117] on div at bounding box center [94, 118] width 162 height 6
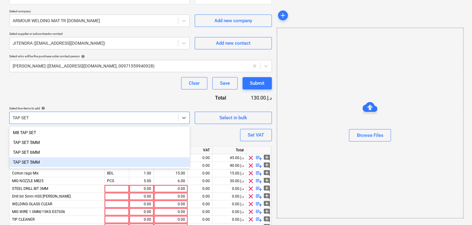
click at [21, 163] on div "TAP SET 5MM" at bounding box center [99, 162] width 181 height 10
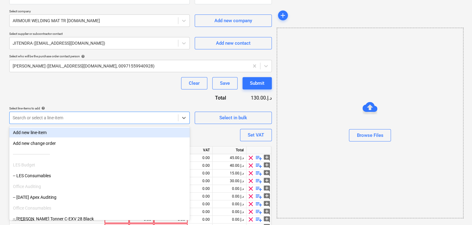
click at [31, 115] on div at bounding box center [94, 118] width 162 height 6
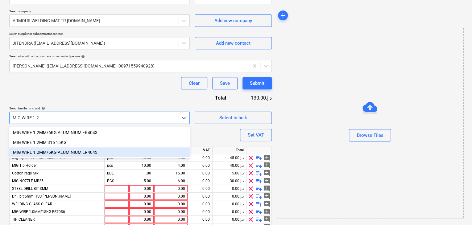
click at [53, 154] on div "MIG WIRE 1.2MM/6KG ALUMINIUM ER4043" at bounding box center [99, 152] width 181 height 10
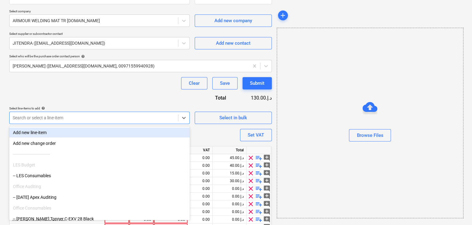
click at [34, 118] on div at bounding box center [94, 118] width 162 height 6
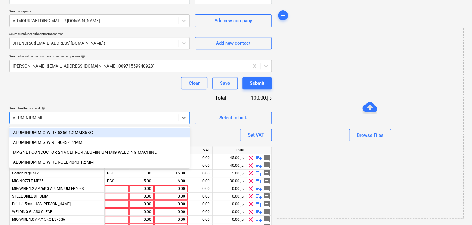
click at [47, 129] on div "ALUMINIUM MIG WIRE 5356 1.2MMX6KG" at bounding box center [99, 133] width 181 height 10
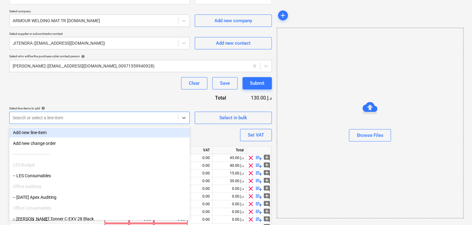
click at [42, 115] on div at bounding box center [94, 118] width 162 height 6
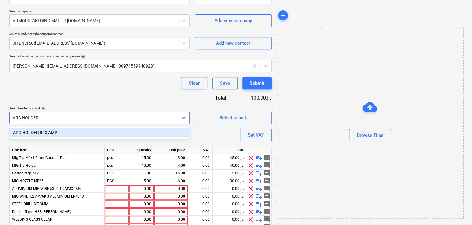
click at [42, 131] on div "ARC HOLDER 800 AMP" at bounding box center [99, 133] width 181 height 10
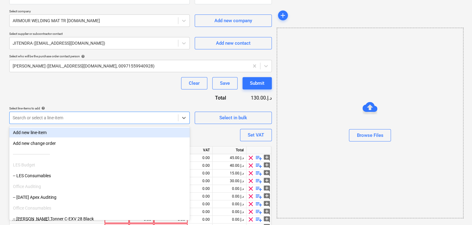
click at [39, 116] on div at bounding box center [94, 118] width 162 height 6
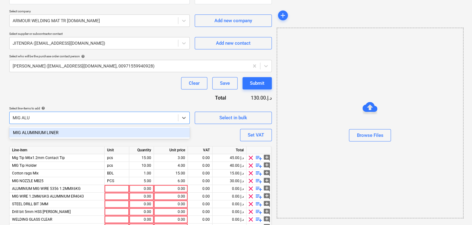
click at [33, 132] on div "MIG ALUMINIUM LINER" at bounding box center [99, 133] width 181 height 10
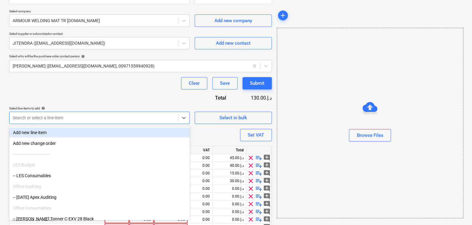
click at [33, 119] on div at bounding box center [94, 118] width 162 height 6
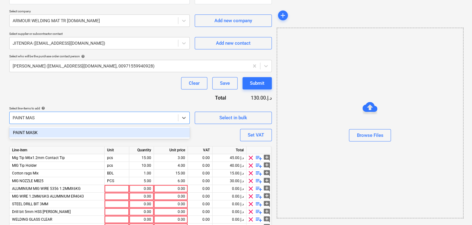
click at [39, 135] on div "PAINT MASK" at bounding box center [99, 133] width 181 height 10
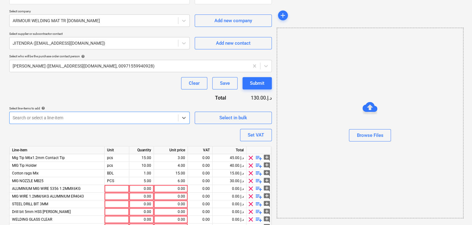
click at [38, 117] on div at bounding box center [94, 118] width 162 height 6
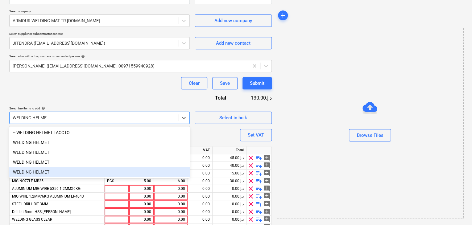
click at [41, 173] on div "WELDING HELMET" at bounding box center [99, 172] width 181 height 10
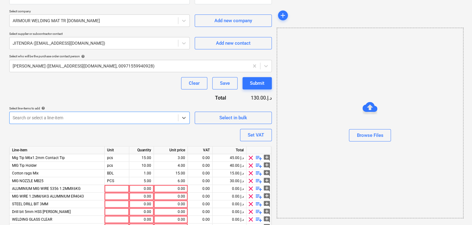
click at [98, 115] on div at bounding box center [94, 118] width 162 height 6
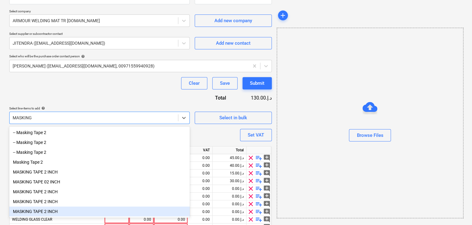
click at [65, 212] on div "MASKING TAPE 2 INCH" at bounding box center [99, 212] width 181 height 10
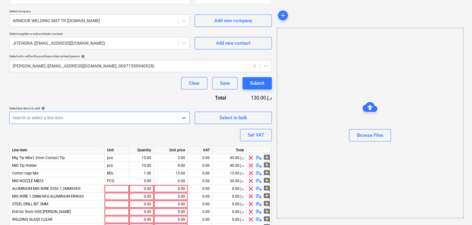
click at [48, 113] on div "Search or select a line-item" at bounding box center [99, 118] width 181 height 12
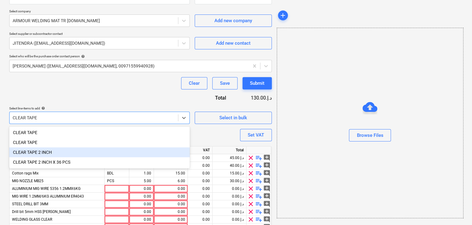
click at [58, 152] on div "CLEAR TAPE 2 INCH" at bounding box center [99, 152] width 181 height 10
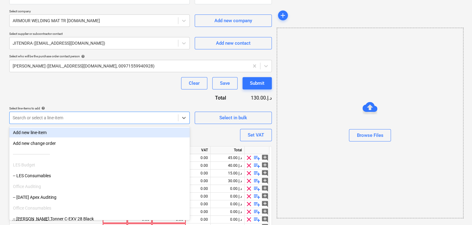
click at [70, 121] on div "Search or select a line-item" at bounding box center [94, 118] width 168 height 9
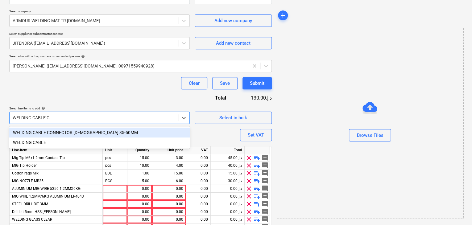
click at [52, 131] on div "WELDING CABLE CONNECTOR [DEMOGRAPHIC_DATA] 35-50MM" at bounding box center [99, 133] width 181 height 10
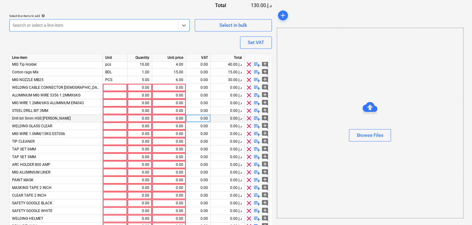
scroll to position [13, 0]
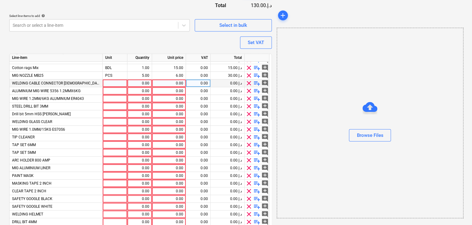
click at [104, 84] on div at bounding box center [115, 84] width 25 height 8
click at [105, 89] on div at bounding box center [115, 91] width 25 height 8
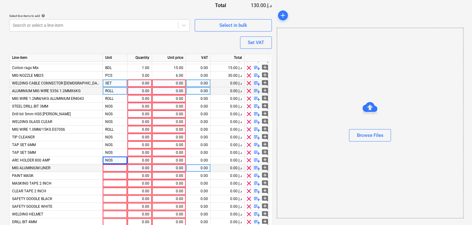
click at [115, 169] on div at bounding box center [115, 168] width 25 height 8
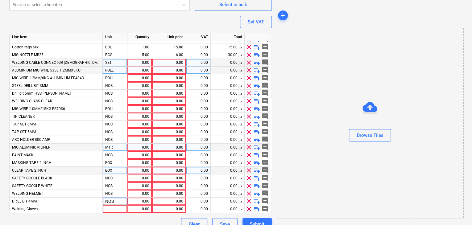
scroll to position [252, 0]
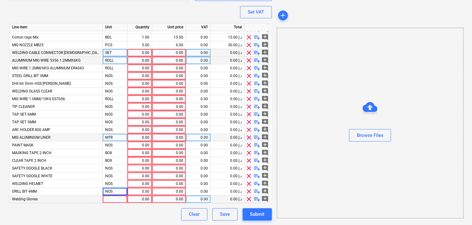
click at [109, 196] on div at bounding box center [115, 200] width 25 height 8
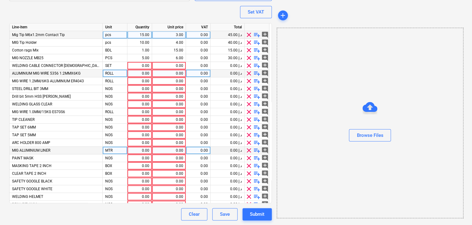
click at [141, 34] on div "15.00" at bounding box center [139, 35] width 19 height 8
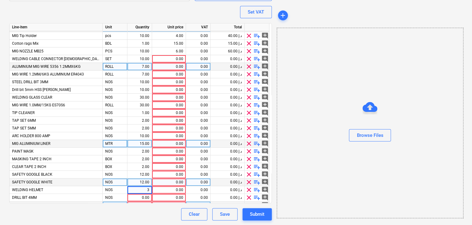
scroll to position [13, 0]
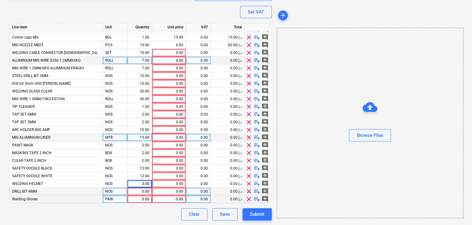
click at [135, 191] on div "0.00" at bounding box center [139, 192] width 19 height 8
click at [172, 200] on div "0.00" at bounding box center [169, 200] width 29 height 8
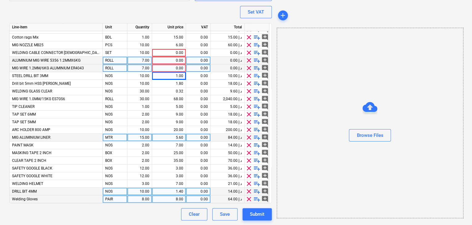
click at [178, 65] on div "0.00" at bounding box center [169, 68] width 29 height 8
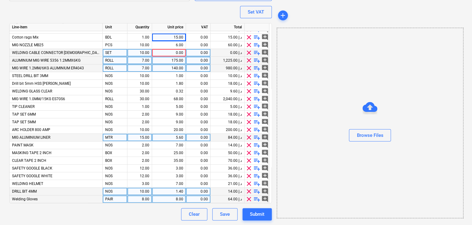
click at [175, 50] on div "0.00" at bounding box center [169, 53] width 29 height 8
click at [327, 56] on div "Browse Files" at bounding box center [370, 123] width 187 height 191
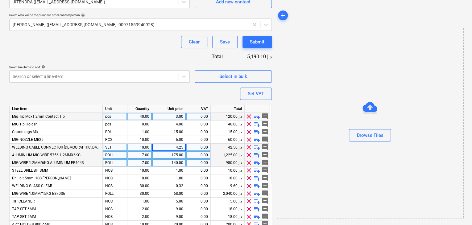
scroll to position [159, 0]
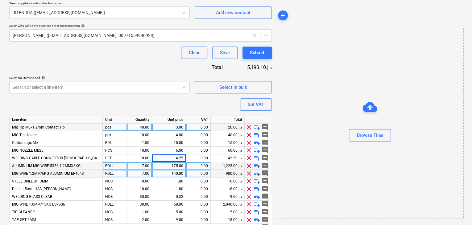
click at [160, 127] on div "3.00" at bounding box center [169, 128] width 29 height 8
click at [309, 98] on div "Browse Files" at bounding box center [370, 123] width 187 height 191
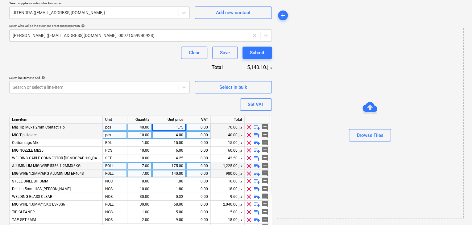
click at [178, 134] on div "4.00" at bounding box center [169, 135] width 29 height 8
click at [173, 141] on div "15.00" at bounding box center [169, 143] width 29 height 8
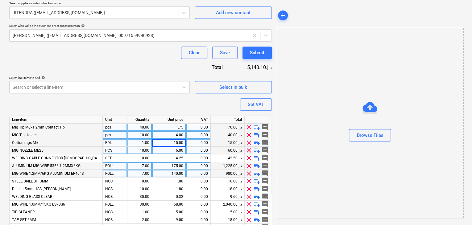
click at [167, 149] on div "6.00" at bounding box center [169, 151] width 29 height 8
click at [304, 117] on div at bounding box center [370, 116] width 186 height 5
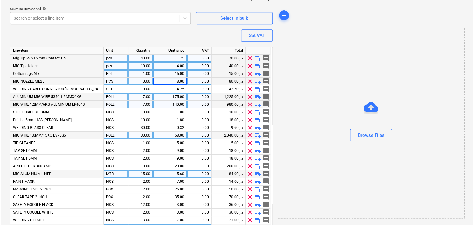
scroll to position [252, 0]
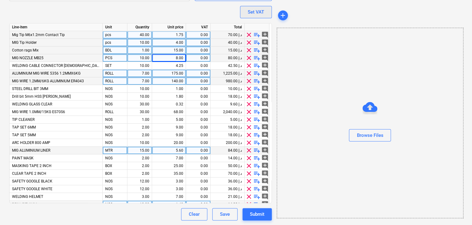
click at [267, 14] on button "Set VAT" at bounding box center [256, 12] width 32 height 12
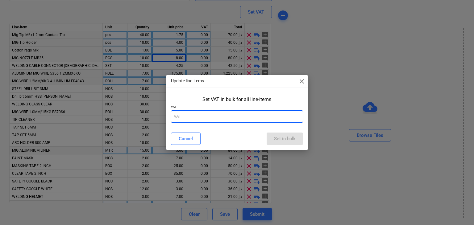
click at [184, 113] on input "text" at bounding box center [237, 116] width 132 height 12
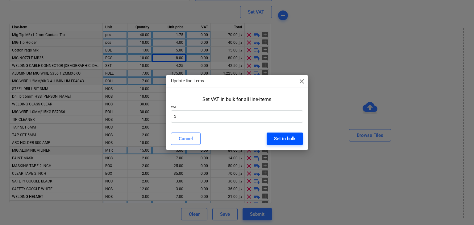
click at [280, 139] on div "Set in bulk" at bounding box center [285, 139] width 22 height 8
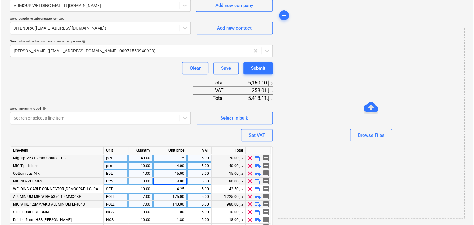
scroll to position [267, 0]
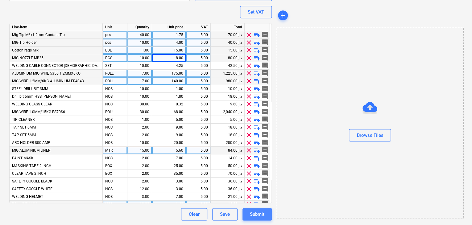
click at [260, 215] on div "Submit" at bounding box center [257, 214] width 15 height 8
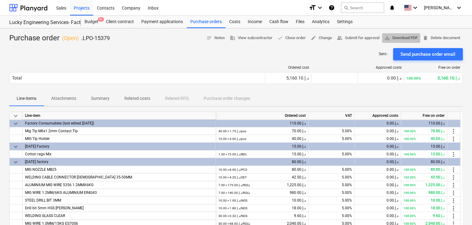
click at [407, 34] on button "save_alt Download PDF" at bounding box center [401, 38] width 38 height 10
click at [198, 26] on div "Purchase orders" at bounding box center [206, 22] width 39 height 12
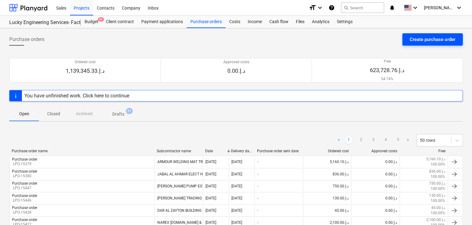
click at [416, 38] on div "Create purchase order" at bounding box center [433, 39] width 46 height 8
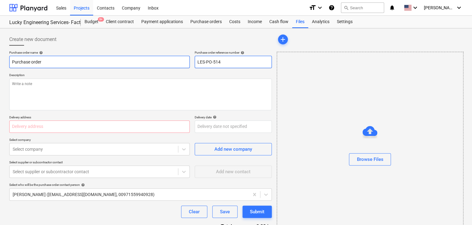
drag, startPoint x: 223, startPoint y: 63, endPoint x: 183, endPoint y: 63, distance: 40.4
click at [183, 63] on div "Purchase order name help Purchase order Purchase order reference number help LE…" at bounding box center [140, 60] width 263 height 18
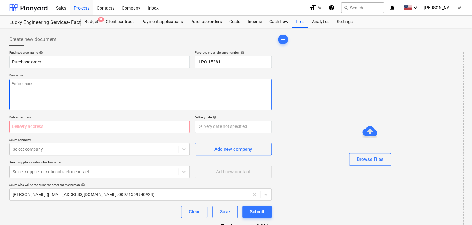
click at [123, 92] on textarea at bounding box center [140, 95] width 263 height 32
click at [47, 122] on input "text" at bounding box center [99, 127] width 181 height 12
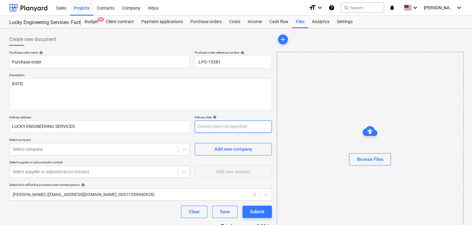
click at [200, 126] on body "Sales Projects Contacts Company Inbox format_size keyboard_arrow_down help sear…" at bounding box center [236, 112] width 472 height 225
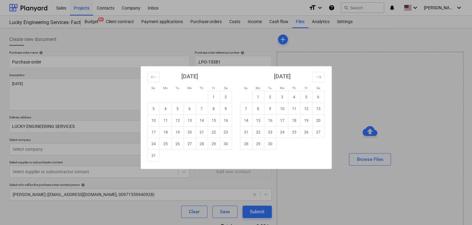
drag, startPoint x: 154, startPoint y: 155, endPoint x: 77, endPoint y: 160, distance: 77.0
click at [150, 156] on td "31" at bounding box center [153, 156] width 12 height 12
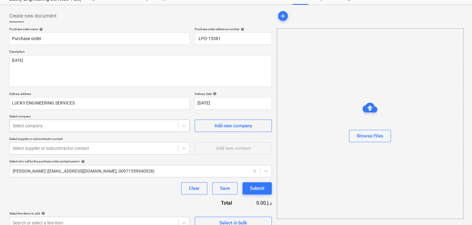
click at [75, 152] on body "Sales Projects Contacts Company Inbox format_size keyboard_arrow_down help sear…" at bounding box center [236, 89] width 472 height 225
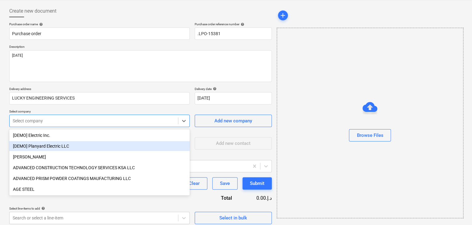
scroll to position [29, 0]
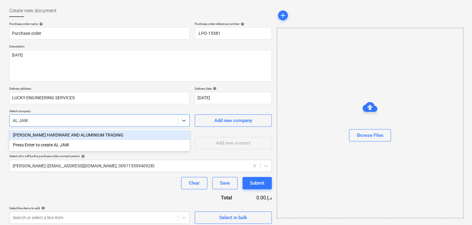
click at [78, 133] on div "[PERSON_NAME] HARDWARE AND ALUMINIUM TRADING" at bounding box center [99, 135] width 181 height 10
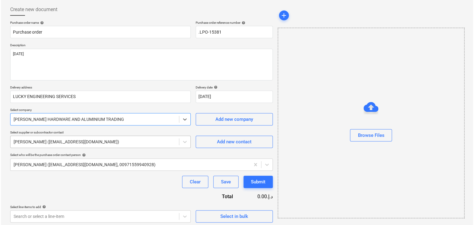
scroll to position [32, 0]
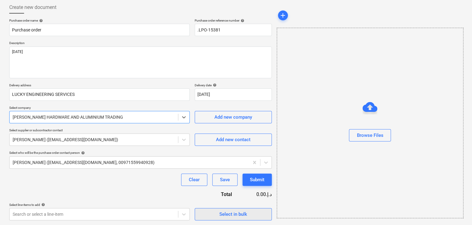
click at [203, 216] on span "Select in bulk" at bounding box center [233, 214] width 62 height 8
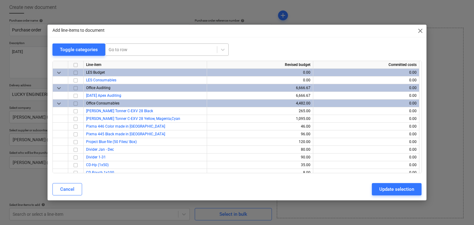
click at [109, 53] on div "Go to row" at bounding box center [161, 49] width 111 height 9
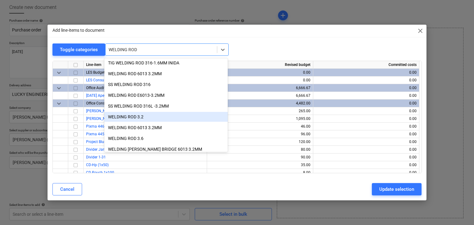
scroll to position [123, 0]
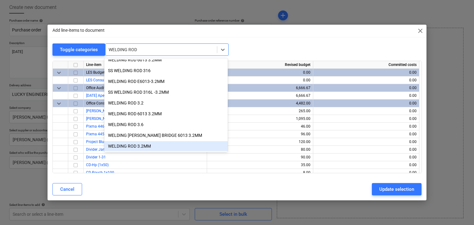
click at [152, 147] on div "WELDING ROD 3.2MM" at bounding box center [165, 146] width 123 height 10
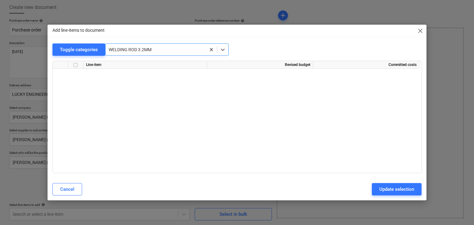
scroll to position [12350, 0]
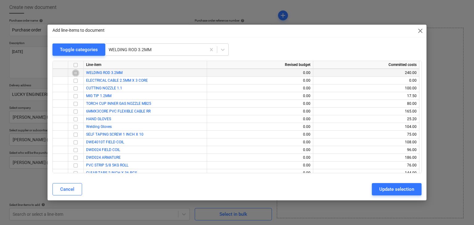
click at [75, 73] on input "checkbox" at bounding box center [75, 72] width 7 height 7
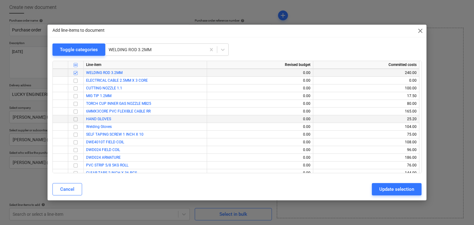
click at [77, 119] on input "checkbox" at bounding box center [75, 119] width 7 height 7
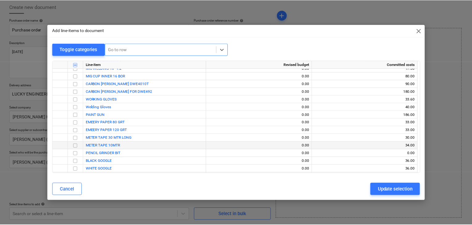
scroll to position [11058, 0]
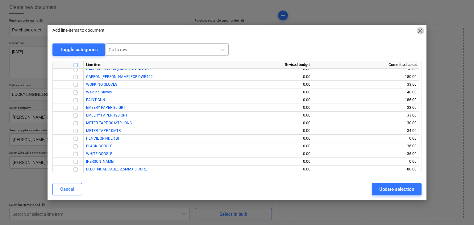
click at [418, 31] on span "close" at bounding box center [420, 30] width 7 height 7
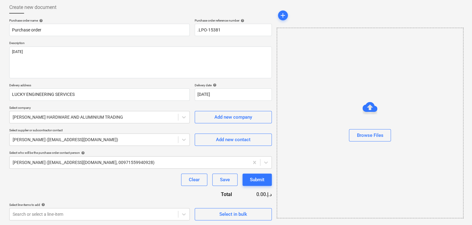
click at [33, 221] on div "Create new document Purchase order name help Purchase order Purchase order refe…" at bounding box center [141, 111] width 268 height 224
click at [33, 193] on body "Sales Projects Contacts Company Inbox format_size keyboard_arrow_down help sear…" at bounding box center [236, 80] width 472 height 225
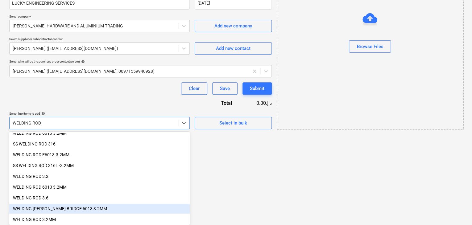
click at [48, 210] on div "WELDING [PERSON_NAME] BRIDGE 6013 3.2MM" at bounding box center [99, 209] width 181 height 10
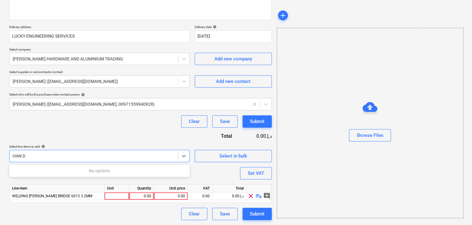
scroll to position [90, 0]
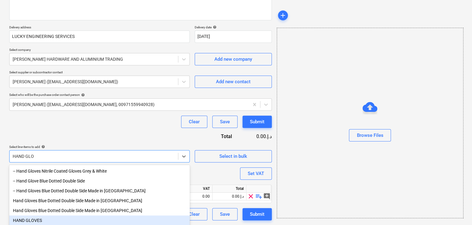
click at [29, 220] on div "HAND GLOVES" at bounding box center [99, 221] width 181 height 10
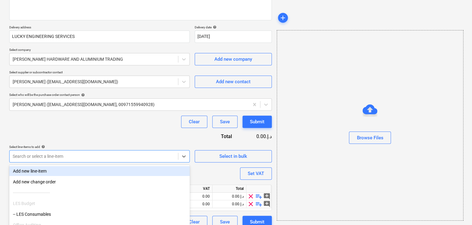
scroll to position [123, 0]
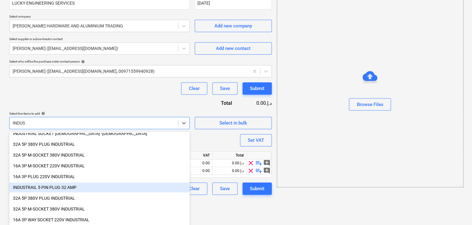
scroll to position [242, 0]
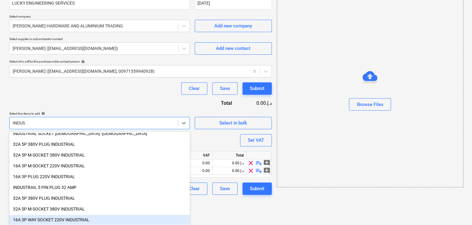
click at [86, 218] on div "16A 3P WAY SOCKET 220V INDUSTRIAL" at bounding box center [99, 220] width 181 height 10
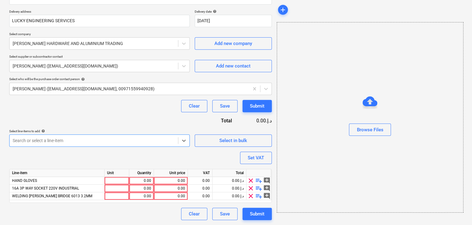
scroll to position [123, 0]
click at [48, 119] on body "Sales Projects Contacts Company Inbox format_size keyboard_arrow_down help sear…" at bounding box center [236, 6] width 472 height 225
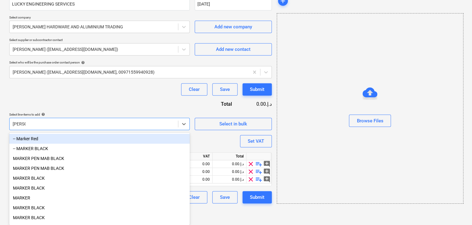
scroll to position [122, 0]
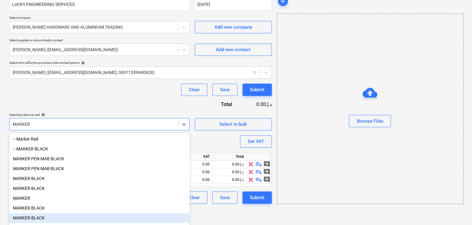
click at [26, 216] on div "MARKER BLACK" at bounding box center [99, 218] width 181 height 10
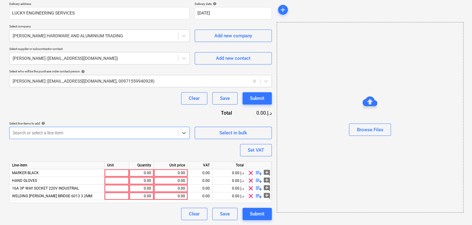
click at [36, 128] on div "Search or select a line-item" at bounding box center [99, 133] width 181 height 12
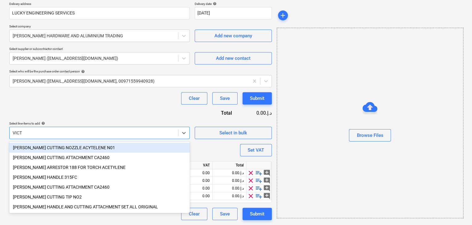
scroll to position [114, 0]
click at [69, 148] on div "[PERSON_NAME] CUTTING NOZZLE ACYTELENE N01" at bounding box center [99, 148] width 181 height 10
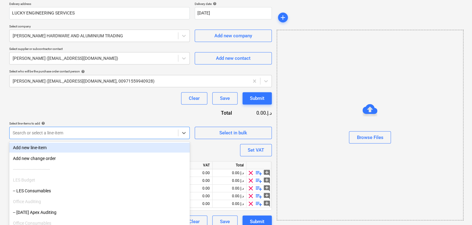
scroll to position [123, 0]
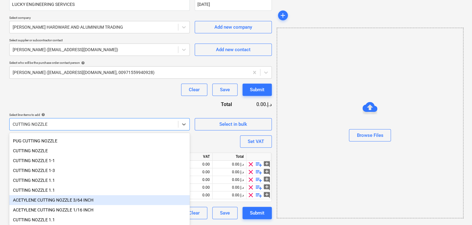
scroll to position [41, 0]
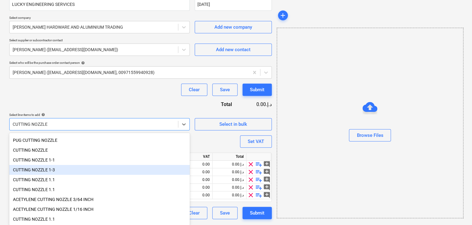
click at [53, 169] on div "CUTTING NOZZLE 1-3" at bounding box center [99, 170] width 181 height 10
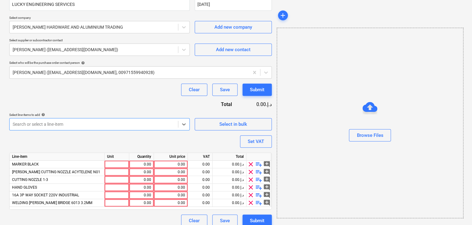
click at [45, 127] on div "Purchase order name help Purchase order Purchase order reference number help .L…" at bounding box center [140, 77] width 263 height 299
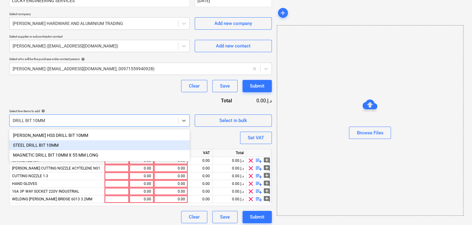
click at [48, 143] on div "STEEL DRILL BIT 10MM" at bounding box center [99, 145] width 181 height 10
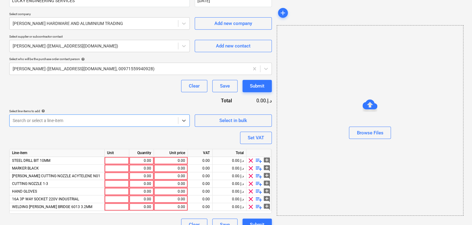
click at [44, 120] on div at bounding box center [94, 121] width 162 height 6
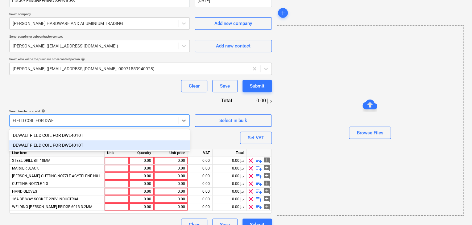
click at [39, 145] on div "DEWALT FIELD COIL FOR DWE4010T" at bounding box center [99, 145] width 181 height 10
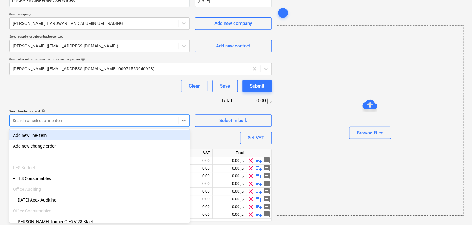
click at [38, 123] on div at bounding box center [94, 121] width 162 height 6
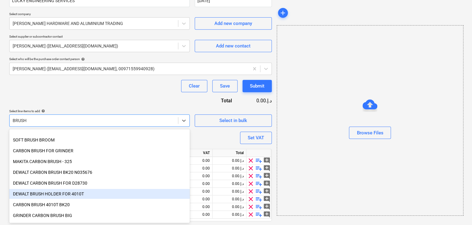
scroll to position [167, 0]
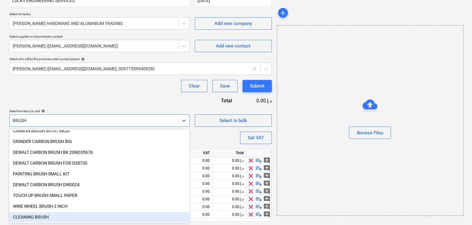
click at [31, 218] on div "CLEANING BRUSH" at bounding box center [99, 217] width 181 height 10
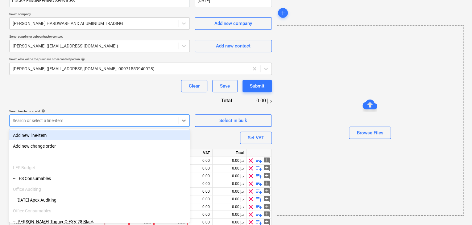
click at [32, 118] on div at bounding box center [94, 121] width 162 height 6
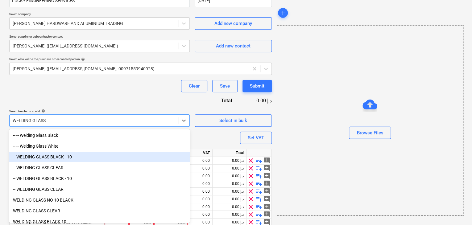
click at [52, 154] on div "-- WELDING GLASS BLACK - 10" at bounding box center [99, 157] width 181 height 10
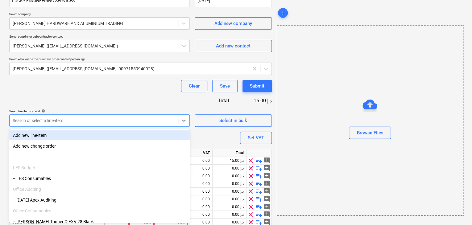
click at [25, 121] on div at bounding box center [94, 121] width 162 height 6
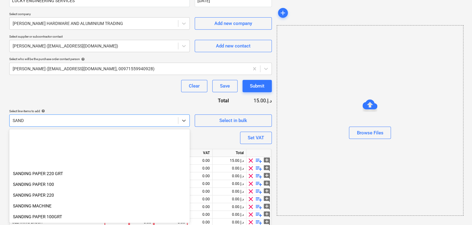
scroll to position [199, 0]
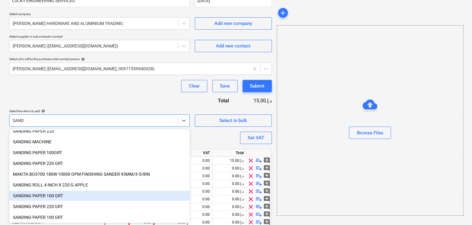
click at [56, 194] on div "SANDING PAPER 100 GRT" at bounding box center [99, 196] width 181 height 10
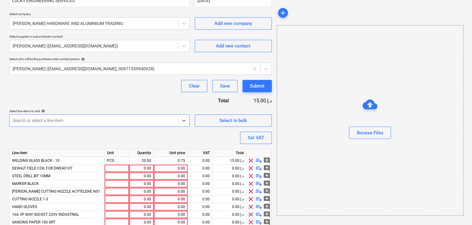
click at [23, 120] on div at bounding box center [94, 121] width 162 height 6
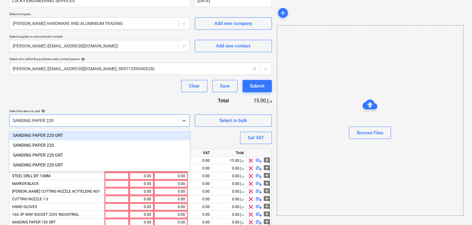
click at [42, 137] on div "SANDING PAPER 220 GRT" at bounding box center [99, 136] width 181 height 10
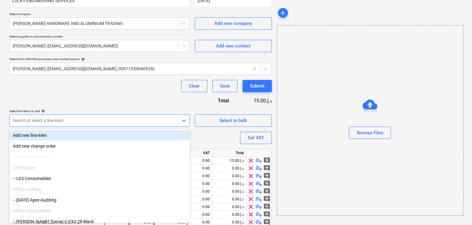
click at [29, 124] on div "Search or select a line-item" at bounding box center [94, 120] width 168 height 9
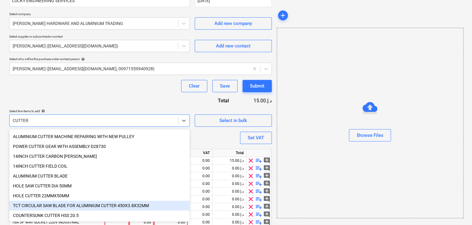
scroll to position [175, 0]
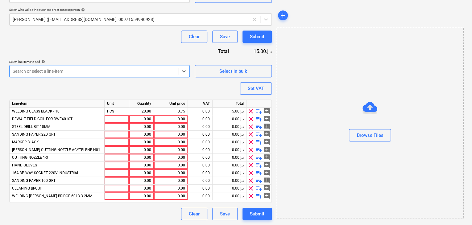
drag, startPoint x: 33, startPoint y: 72, endPoint x: 2, endPoint y: 67, distance: 32.2
click at [2, 67] on div "Create new document Purchase order name help Purchase order Purchase order refe…" at bounding box center [236, 39] width 472 height 372
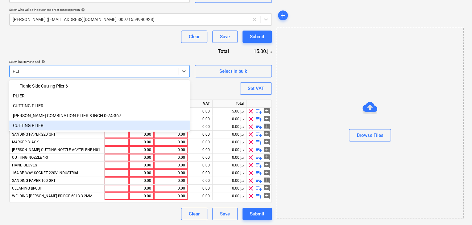
drag, startPoint x: 30, startPoint y: 124, endPoint x: 23, endPoint y: 93, distance: 31.5
click at [30, 124] on div "CUTTING PLIER" at bounding box center [99, 126] width 181 height 10
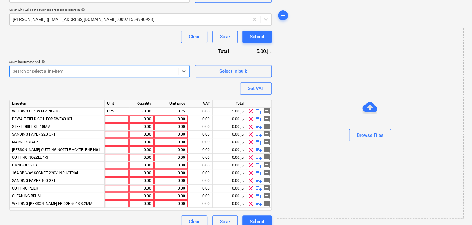
click at [25, 69] on div at bounding box center [94, 71] width 162 height 6
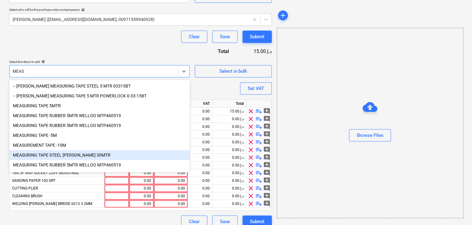
click at [83, 155] on div "MEASURING TAPE STEEL [PERSON_NAME] 30MTR" at bounding box center [99, 155] width 181 height 10
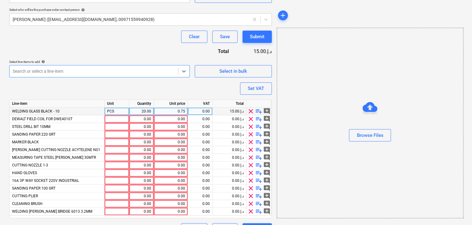
click at [129, 114] on div "PCS" at bounding box center [117, 112] width 25 height 8
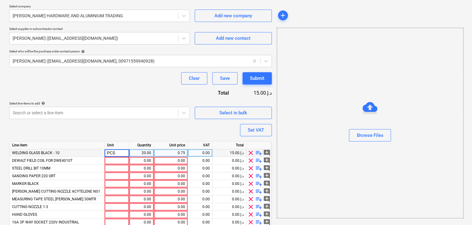
scroll to position [144, 0]
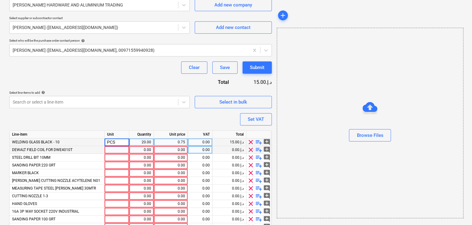
click at [115, 146] on div at bounding box center [117, 150] width 25 height 8
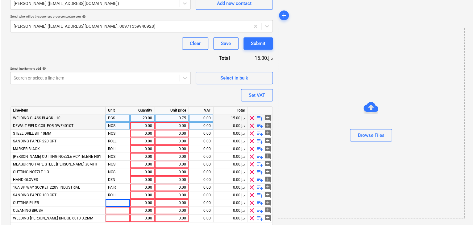
scroll to position [190, 0]
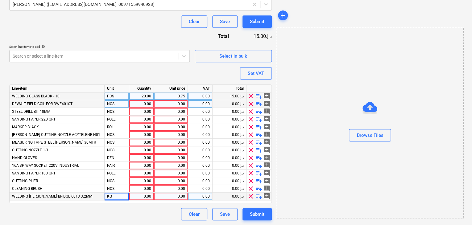
click at [137, 193] on div "0.00" at bounding box center [141, 197] width 19 height 8
click at [161, 198] on div "0.00" at bounding box center [170, 197] width 29 height 8
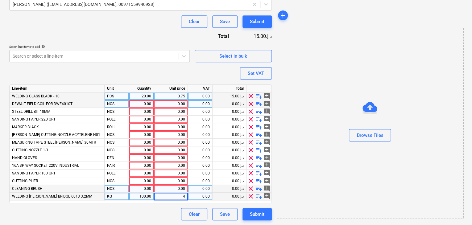
click at [144, 186] on div "0.00" at bounding box center [141, 189] width 19 height 8
click at [160, 187] on div "0.00" at bounding box center [170, 189] width 29 height 8
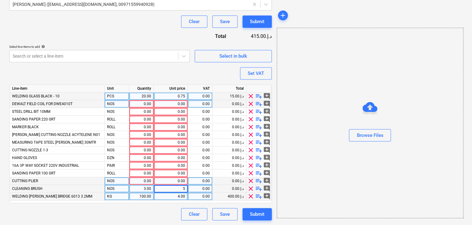
click at [143, 180] on div "0.00" at bounding box center [141, 181] width 19 height 8
click at [172, 185] on div "5.00" at bounding box center [170, 189] width 29 height 8
click at [177, 181] on div "0.00" at bounding box center [170, 181] width 29 height 8
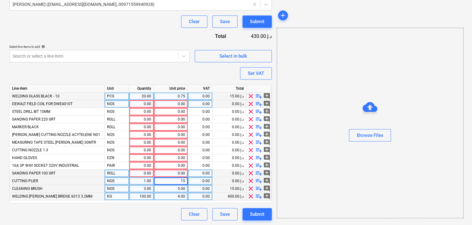
click at [143, 170] on div "0.00" at bounding box center [141, 174] width 19 height 8
click at [173, 175] on div "0.00" at bounding box center [170, 174] width 29 height 8
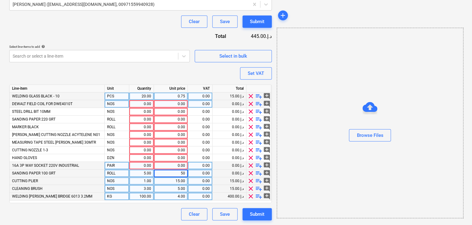
click at [138, 167] on div "0.00" at bounding box center [141, 166] width 19 height 8
click at [169, 165] on div "0.00" at bounding box center [170, 166] width 29 height 8
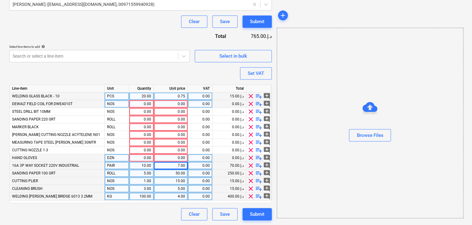
click at [144, 156] on div "0.00" at bounding box center [141, 158] width 19 height 8
click at [163, 156] on div "0.00" at bounding box center [170, 158] width 29 height 8
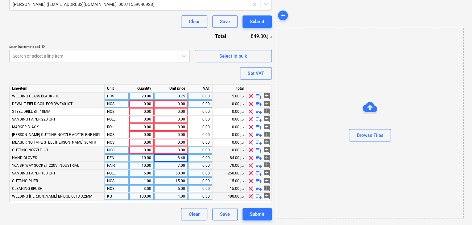
click at [144, 149] on div "0.00" at bounding box center [141, 151] width 19 height 8
click at [155, 151] on div "0.00" at bounding box center [171, 151] width 34 height 8
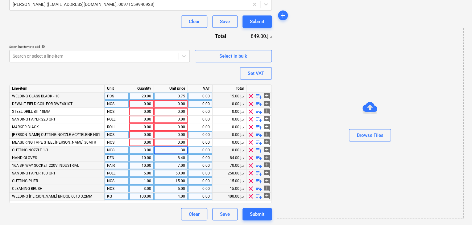
click at [139, 132] on div "0.00" at bounding box center [141, 135] width 19 height 8
click at [175, 132] on div "0.00" at bounding box center [170, 135] width 29 height 8
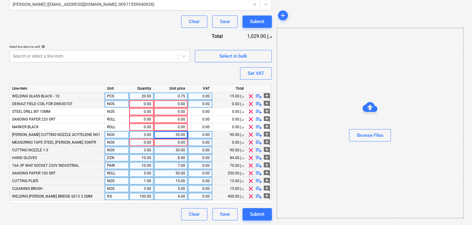
click at [144, 143] on div "0.00" at bounding box center [141, 143] width 19 height 8
click at [166, 141] on div "0.00" at bounding box center [170, 143] width 29 height 8
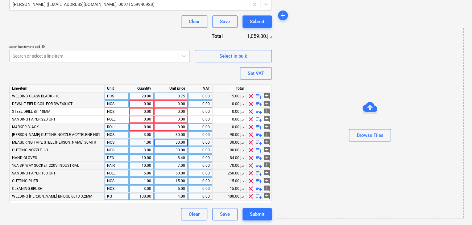
click at [142, 127] on div "0.00" at bounding box center [141, 127] width 19 height 8
click at [164, 127] on div "0.00" at bounding box center [170, 127] width 29 height 8
click at [119, 127] on div "ROLL" at bounding box center [117, 127] width 25 height 8
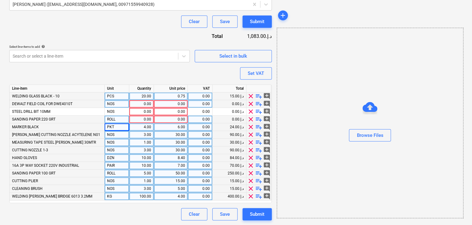
click at [141, 119] on div "0.00" at bounding box center [141, 120] width 19 height 8
click at [170, 119] on div "0.00" at bounding box center [170, 120] width 29 height 8
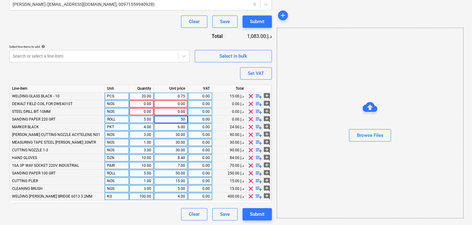
click at [142, 110] on div "0.00" at bounding box center [141, 112] width 19 height 8
click at [183, 112] on div "0.00" at bounding box center [170, 112] width 29 height 8
click at [140, 103] on div "0.00" at bounding box center [141, 104] width 19 height 8
click at [172, 104] on div "0.00" at bounding box center [170, 104] width 29 height 8
click at [144, 97] on div "20.00" at bounding box center [141, 97] width 19 height 8
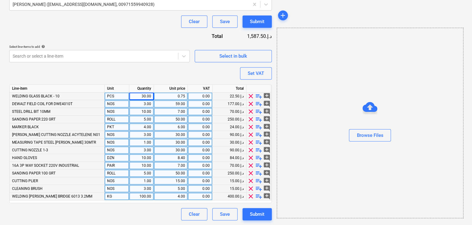
click at [293, 78] on div "Browse Files" at bounding box center [370, 123] width 187 height 191
click at [264, 78] on button "Set VAT" at bounding box center [256, 73] width 32 height 12
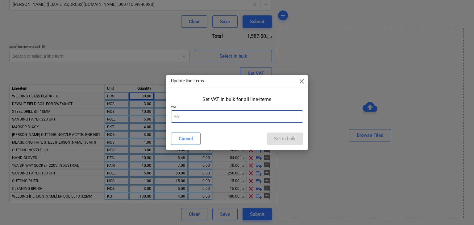
click at [185, 117] on input "text" at bounding box center [237, 116] width 132 height 12
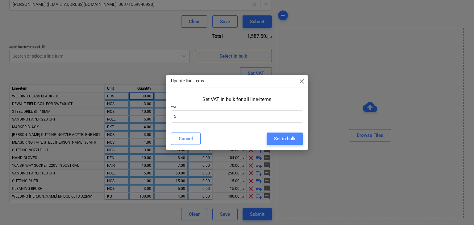
click at [286, 134] on button "Set in bulk" at bounding box center [285, 139] width 36 height 12
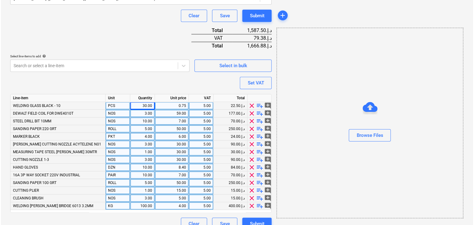
scroll to position [206, 0]
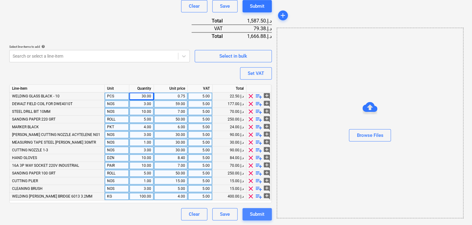
click at [263, 214] on div "Submit" at bounding box center [257, 214] width 15 height 8
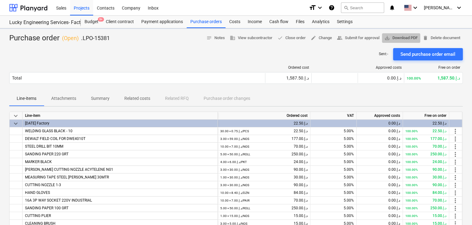
click at [395, 36] on span "save_alt Download PDF" at bounding box center [400, 38] width 33 height 7
click at [86, 4] on div "Projects" at bounding box center [81, 8] width 23 height 16
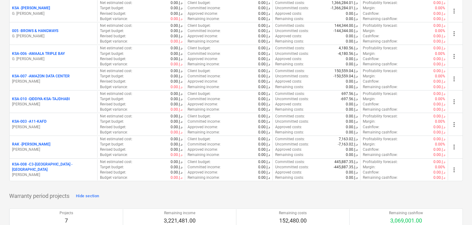
scroll to position [710, 0]
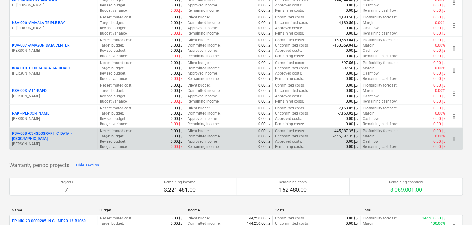
click at [63, 145] on div "KSA-008 - C3-[GEOGRAPHIC_DATA] -KSA [PERSON_NAME]" at bounding box center [54, 139] width 88 height 21
click at [66, 142] on p "[PERSON_NAME]" at bounding box center [53, 144] width 83 height 5
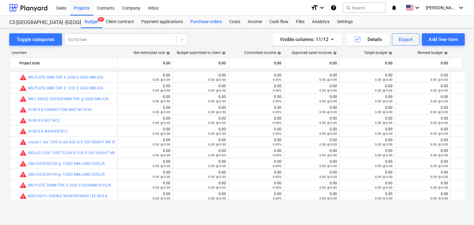
click at [198, 22] on div "Purchase orders" at bounding box center [206, 22] width 39 height 12
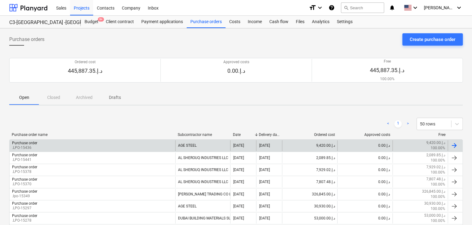
click at [56, 146] on div "Purchase order .LPO-15436" at bounding box center [93, 145] width 166 height 10
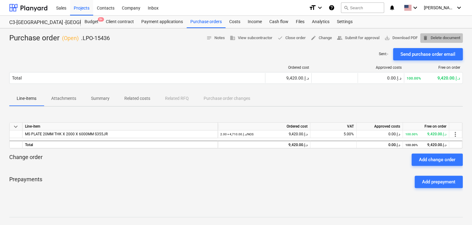
click at [438, 35] on span "delete Delete document" at bounding box center [442, 38] width 38 height 7
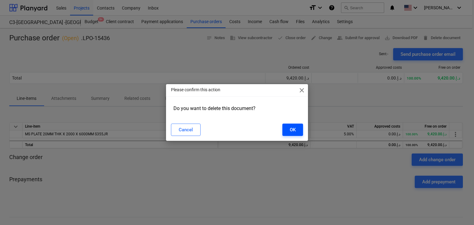
click at [287, 129] on button "OK" at bounding box center [292, 130] width 21 height 12
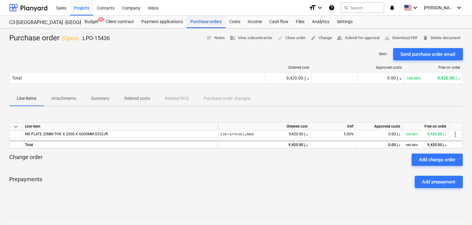
click at [210, 25] on div "Purchase orders" at bounding box center [206, 22] width 39 height 12
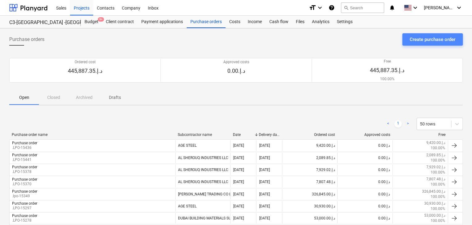
click at [412, 37] on div "Create purchase order" at bounding box center [433, 39] width 46 height 8
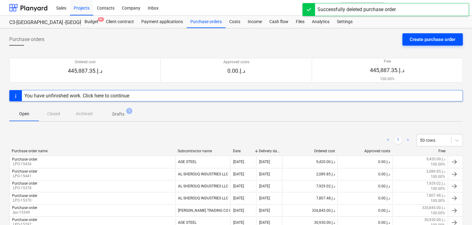
click at [422, 43] on div "Create purchase order" at bounding box center [433, 39] width 46 height 8
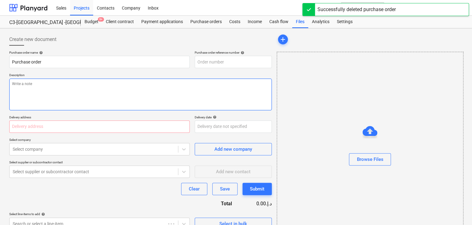
click at [223, 87] on textarea at bounding box center [140, 95] width 263 height 32
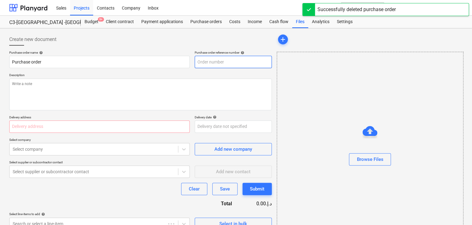
click at [235, 63] on input "text" at bounding box center [233, 62] width 77 height 12
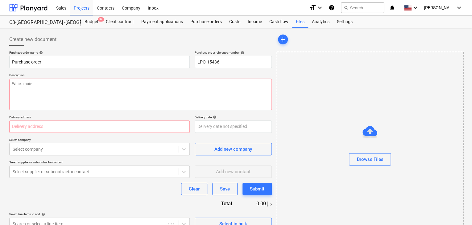
click at [214, 77] on p "Description" at bounding box center [140, 75] width 263 height 5
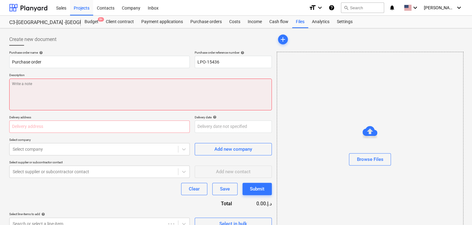
click at [188, 89] on textarea at bounding box center [140, 95] width 263 height 32
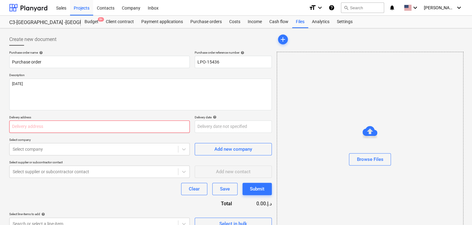
click at [60, 126] on input "text" at bounding box center [99, 127] width 181 height 12
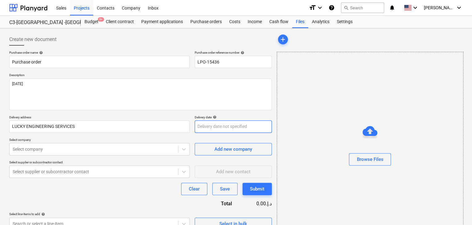
click at [204, 129] on body "Sales Projects Contacts Company Inbox format_size keyboard_arrow_down help sear…" at bounding box center [236, 112] width 472 height 225
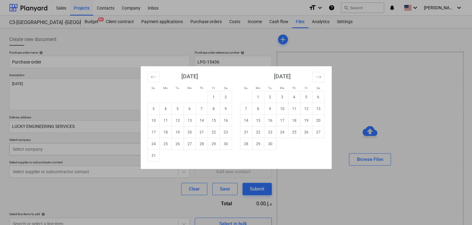
drag, startPoint x: 152, startPoint y: 156, endPoint x: 75, endPoint y: 146, distance: 76.9
click at [149, 156] on td "31" at bounding box center [153, 156] width 12 height 12
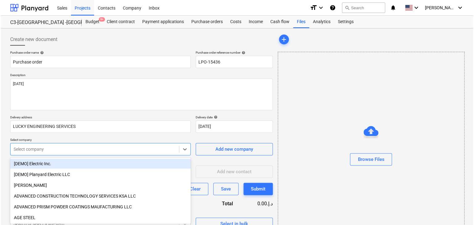
scroll to position [22, 0]
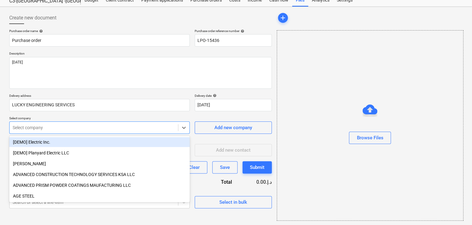
click at [74, 144] on body "Sales Projects Contacts Company Inbox format_size keyboard_arrow_down help sear…" at bounding box center [236, 90] width 472 height 225
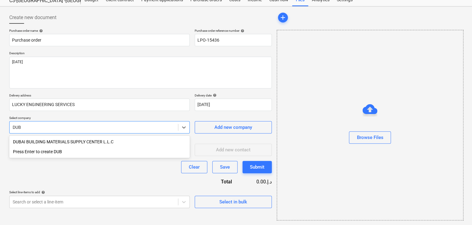
click at [74, 143] on div "DUBAI BUILDING MATERIALS SUPPLY CENTER L.L.C" at bounding box center [99, 142] width 181 height 10
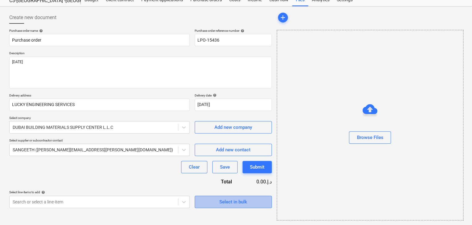
click at [236, 202] on div "Select in bulk" at bounding box center [233, 202] width 28 height 8
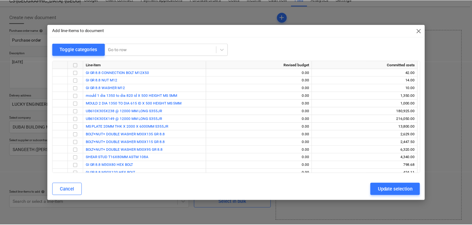
scroll to position [50, 0]
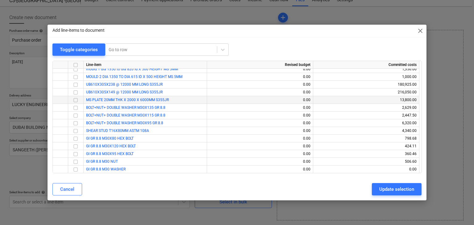
click at [77, 102] on input "checkbox" at bounding box center [75, 100] width 7 height 7
drag, startPoint x: 390, startPoint y: 190, endPoint x: 231, endPoint y: 187, distance: 159.3
click at [380, 190] on div "Update selection" at bounding box center [396, 189] width 35 height 8
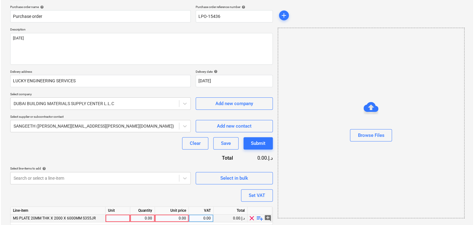
scroll to position [68, 0]
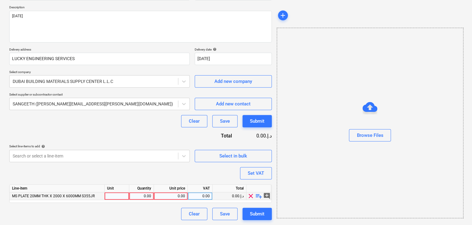
click at [118, 196] on div at bounding box center [117, 197] width 25 height 8
drag, startPoint x: 143, startPoint y: 196, endPoint x: 136, endPoint y: 189, distance: 10.3
click at [144, 194] on div "0.00" at bounding box center [141, 197] width 19 height 8
click at [168, 200] on div "Line-item Unit Quantity Unit price VAT Total MS PLATE 20MM THK X 2000 X 6000MM …" at bounding box center [140, 194] width 263 height 19
click at [178, 195] on div "0.00" at bounding box center [170, 197] width 29 height 8
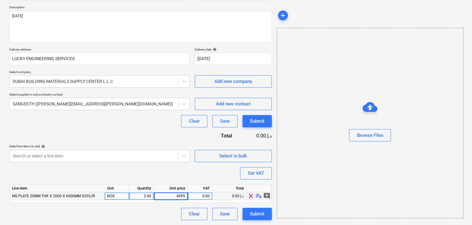
drag, startPoint x: 338, startPoint y: 171, endPoint x: 318, endPoint y: 168, distance: 20.0
click at [336, 171] on div "Browse Files" at bounding box center [370, 123] width 187 height 191
click at [260, 170] on div "Set VAT" at bounding box center [256, 173] width 16 height 8
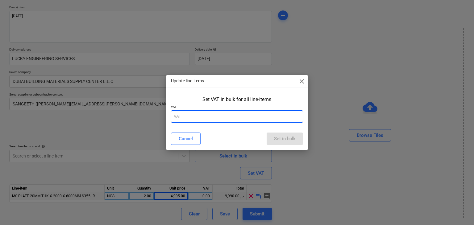
click at [213, 117] on input "text" at bounding box center [237, 116] width 132 height 12
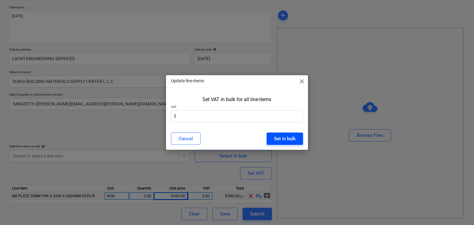
drag, startPoint x: 289, startPoint y: 131, endPoint x: 284, endPoint y: 139, distance: 10.0
click at [289, 131] on div "Cancel Set in bulk" at bounding box center [237, 138] width 140 height 17
click at [285, 137] on div "Set in bulk" at bounding box center [285, 139] width 22 height 8
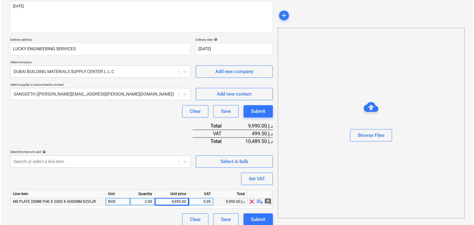
scroll to position [83, 0]
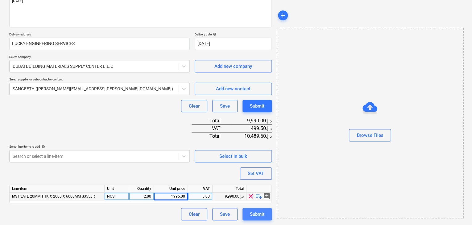
click at [256, 213] on div "Submit" at bounding box center [257, 214] width 15 height 8
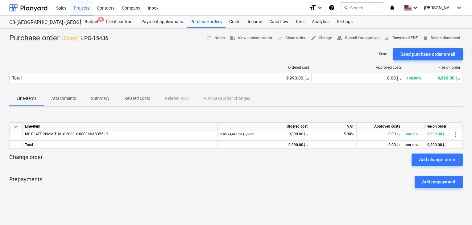
click at [395, 36] on span "save_alt Download PDF" at bounding box center [400, 38] width 33 height 7
